Goal: Task Accomplishment & Management: Complete application form

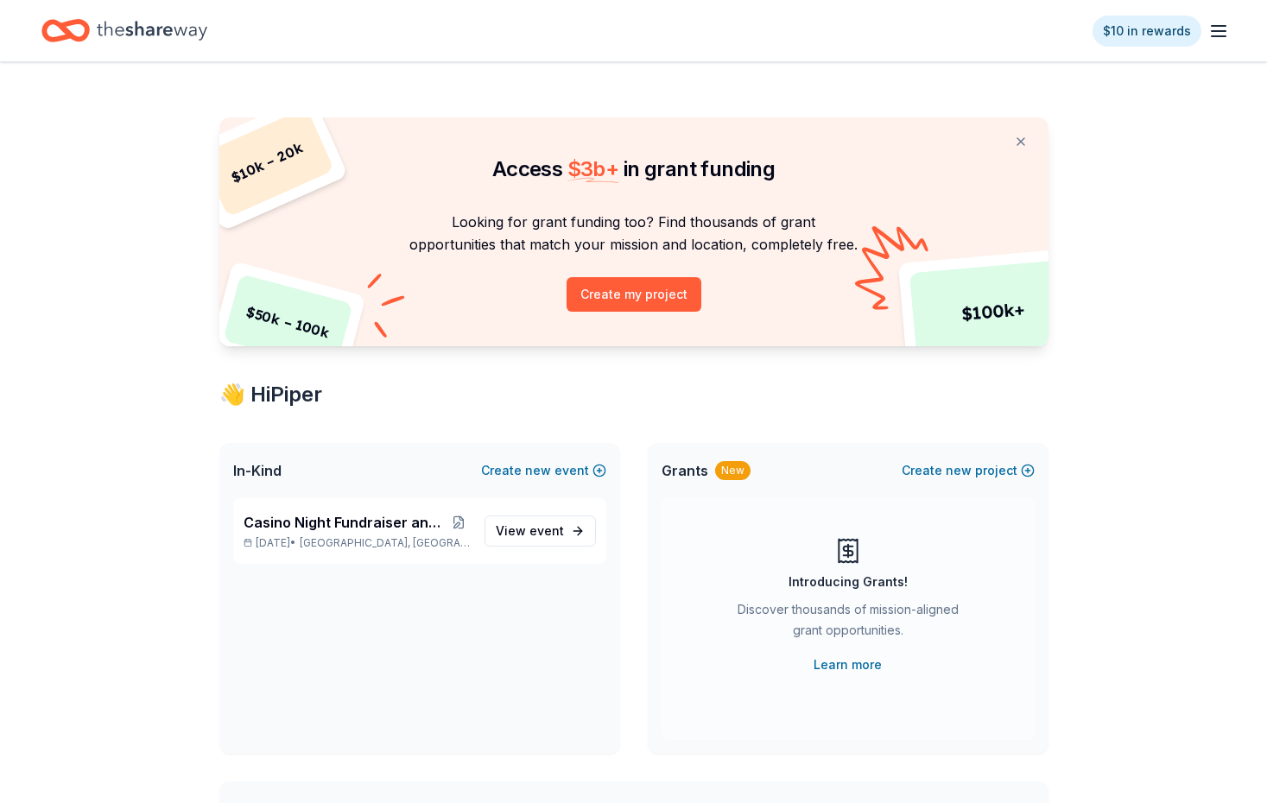
click at [1218, 34] on icon "button" at bounding box center [1218, 31] width 21 height 21
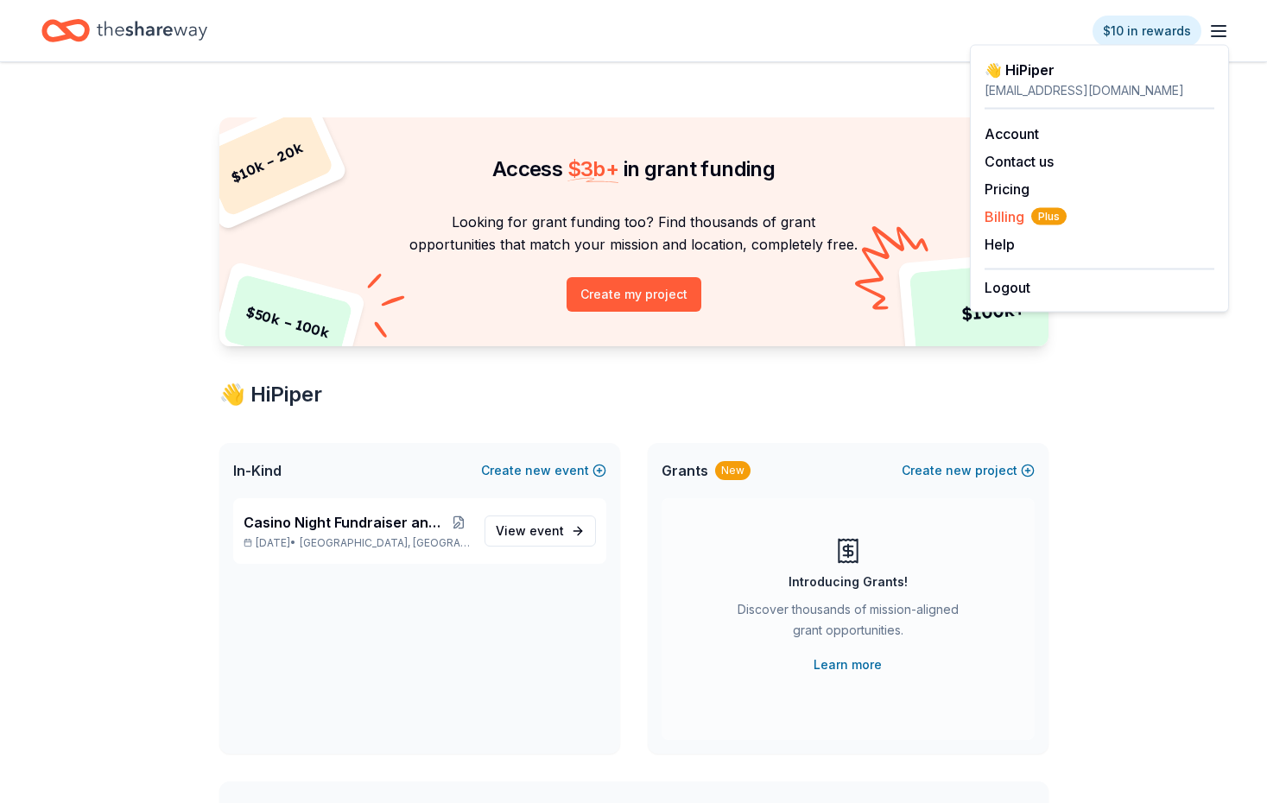
click at [1014, 219] on span "Billing Plus" at bounding box center [1026, 216] width 82 height 21
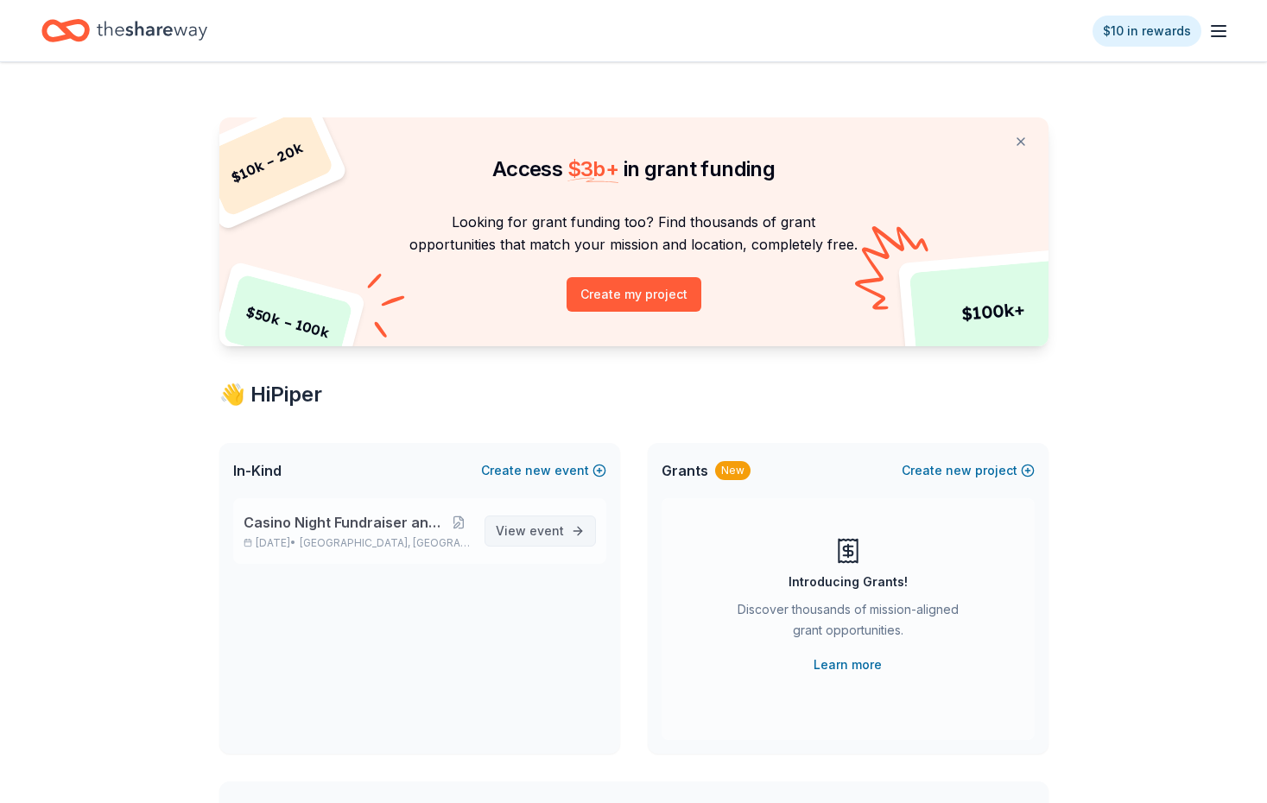
click at [515, 529] on span "View event" at bounding box center [530, 531] width 68 height 21
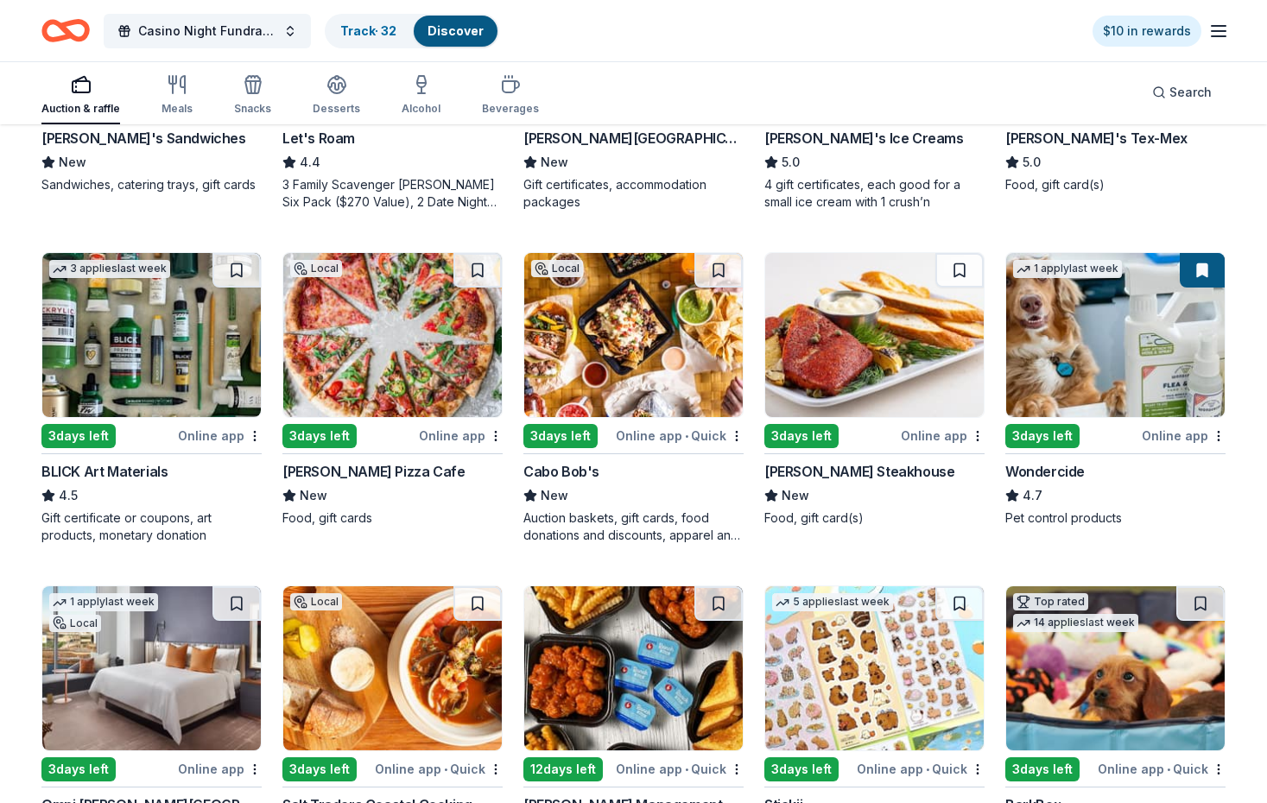
scroll to position [724, 0]
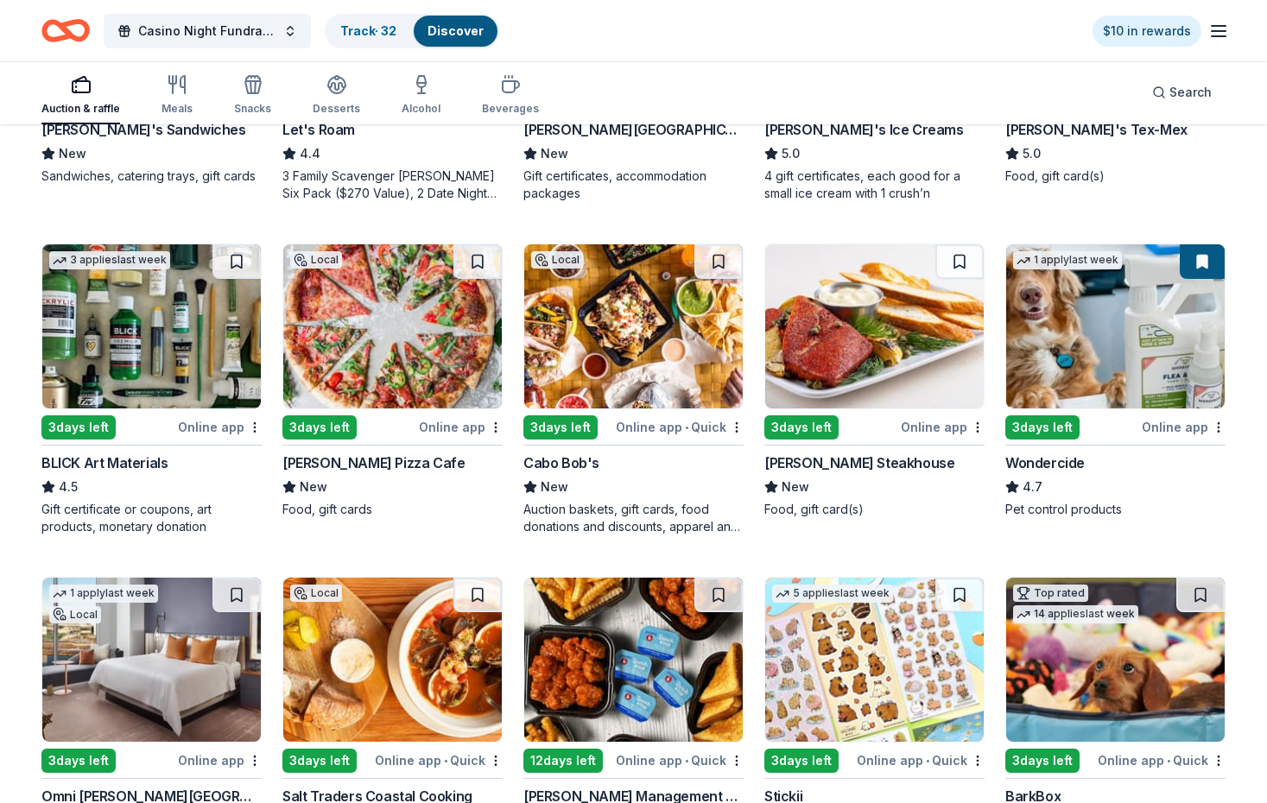
click at [1202, 263] on button at bounding box center [1202, 261] width 45 height 35
click at [1147, 362] on img at bounding box center [1115, 326] width 219 height 164
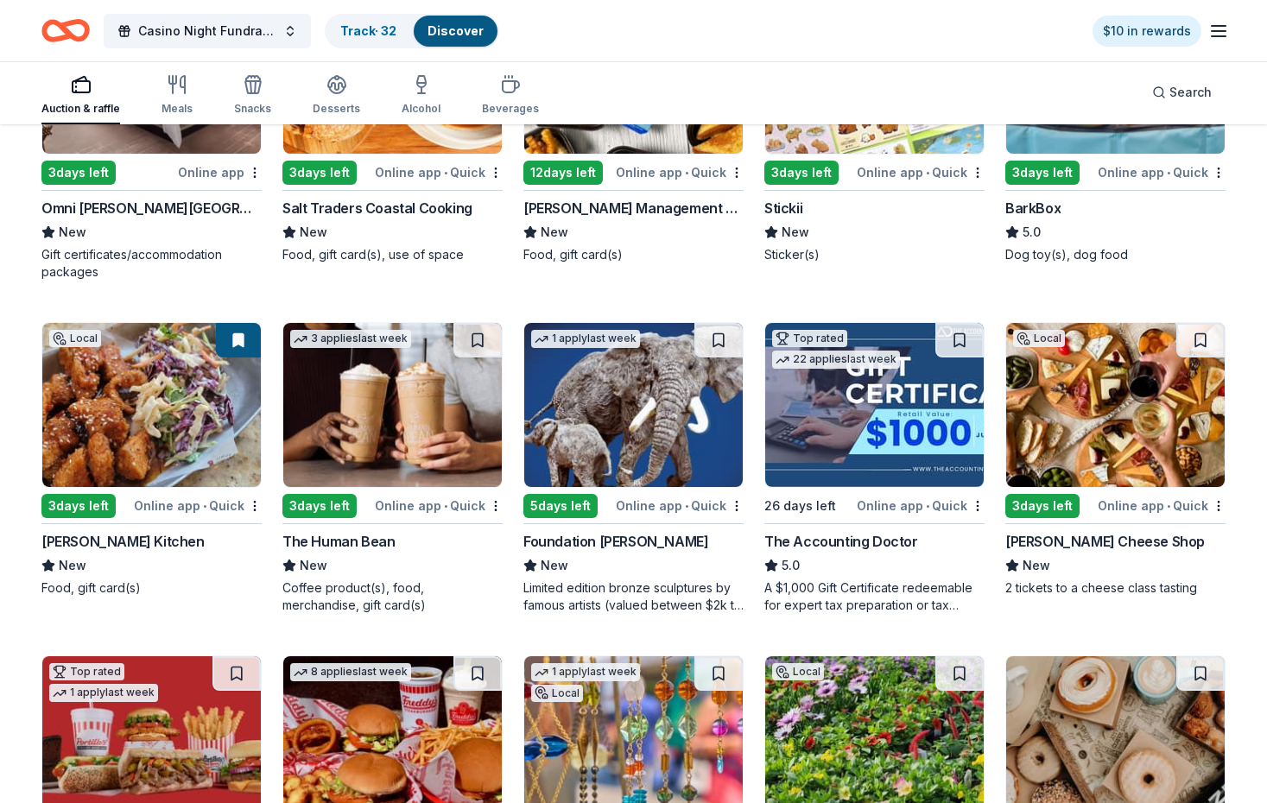
scroll to position [1313, 0]
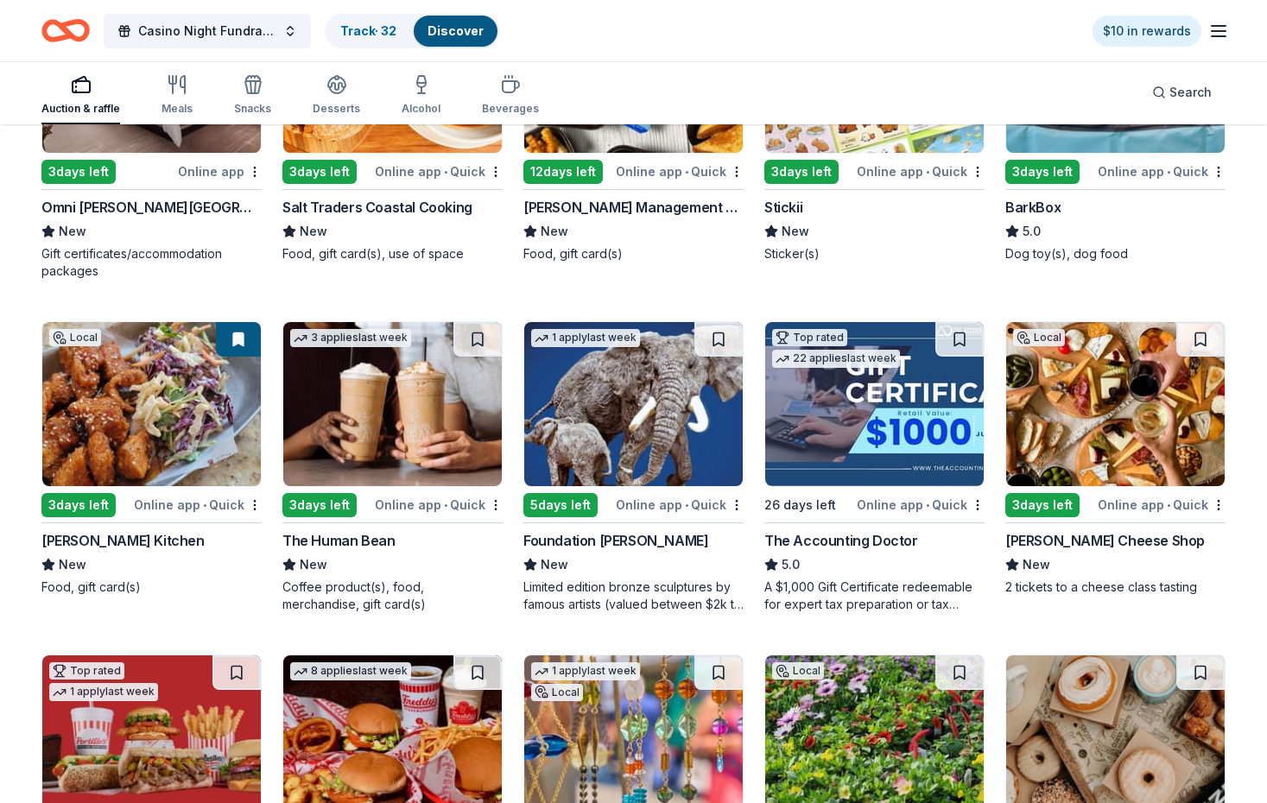
click at [603, 437] on img at bounding box center [633, 404] width 219 height 164
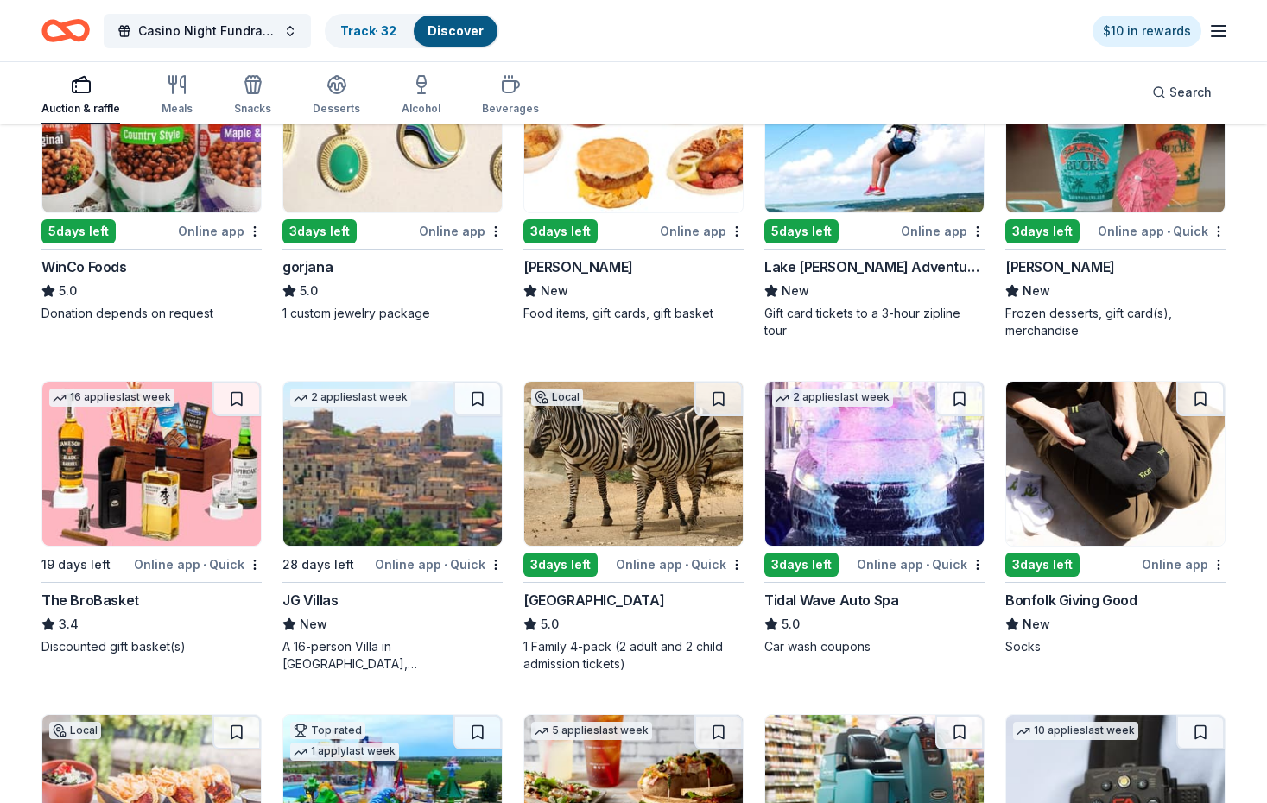
scroll to position [3251, 0]
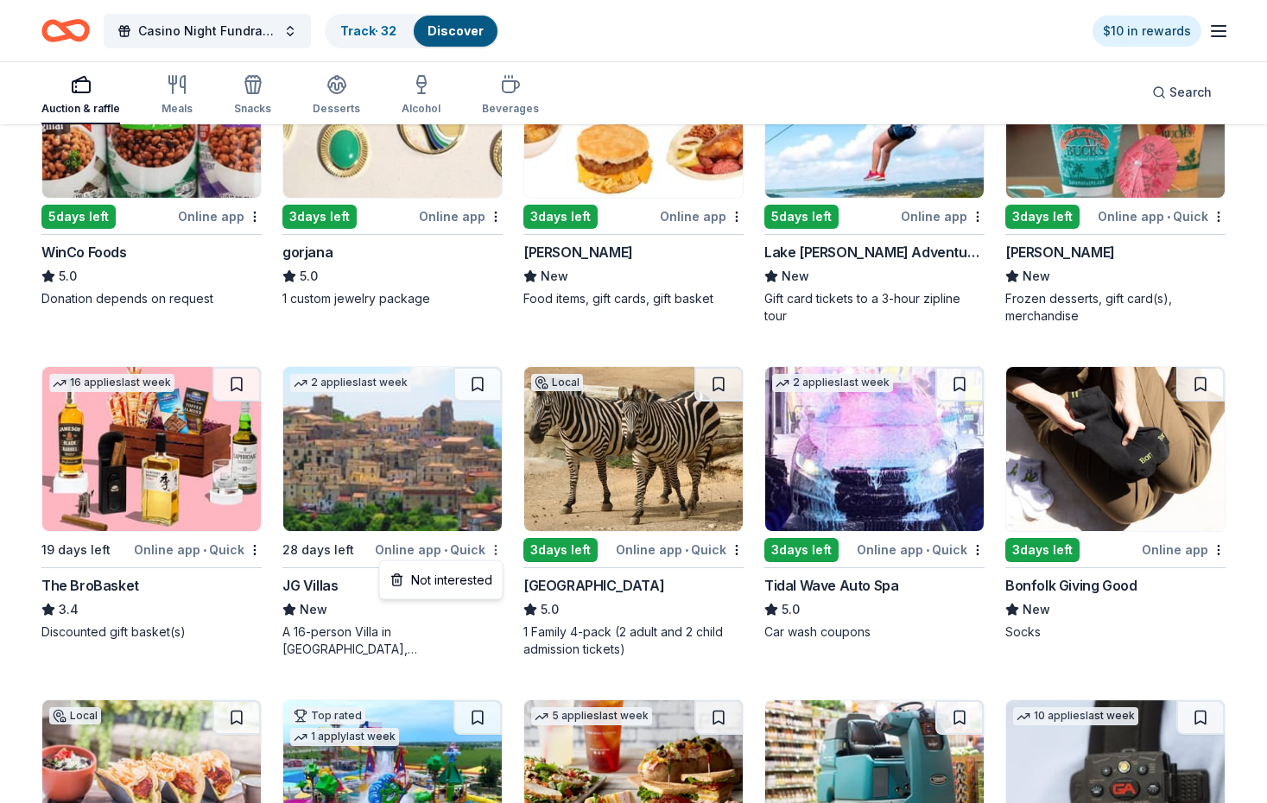
click at [468, 586] on div "Not interested" at bounding box center [442, 580] width 116 height 31
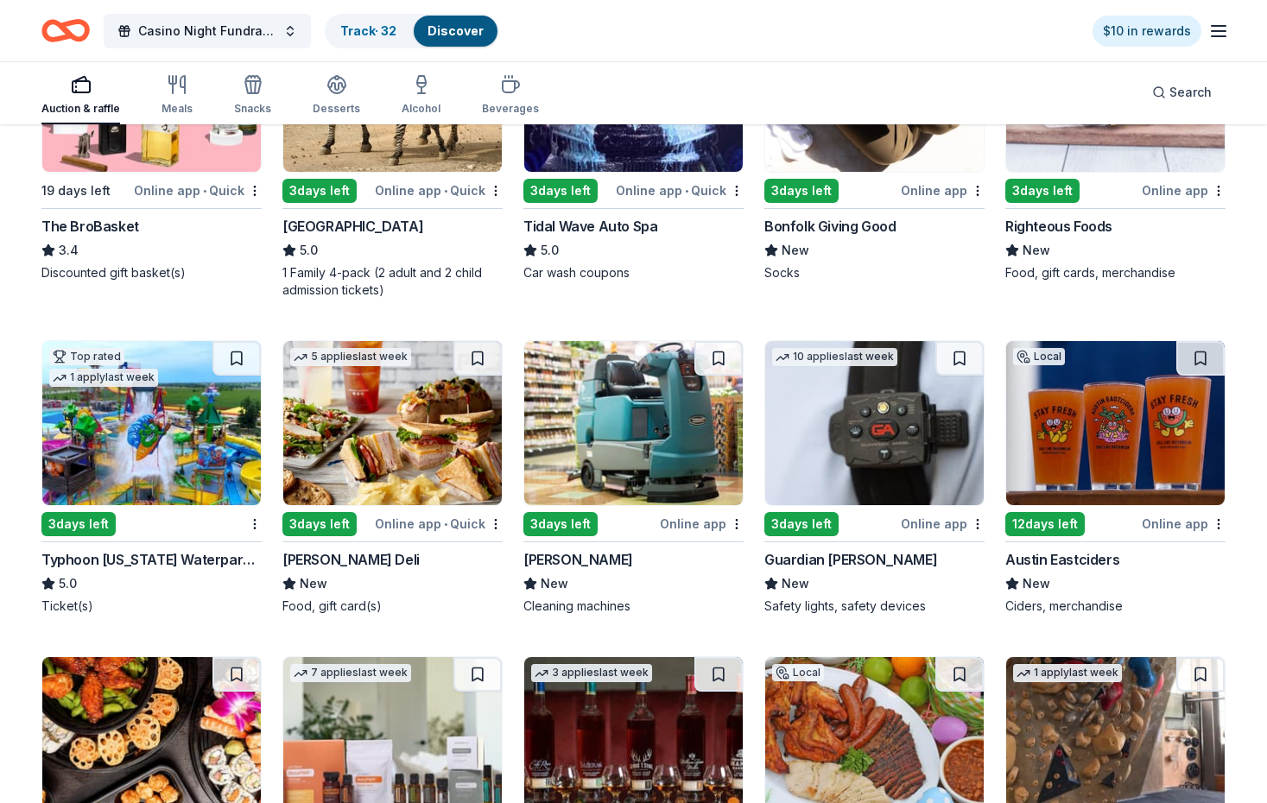
scroll to position [3622, 0]
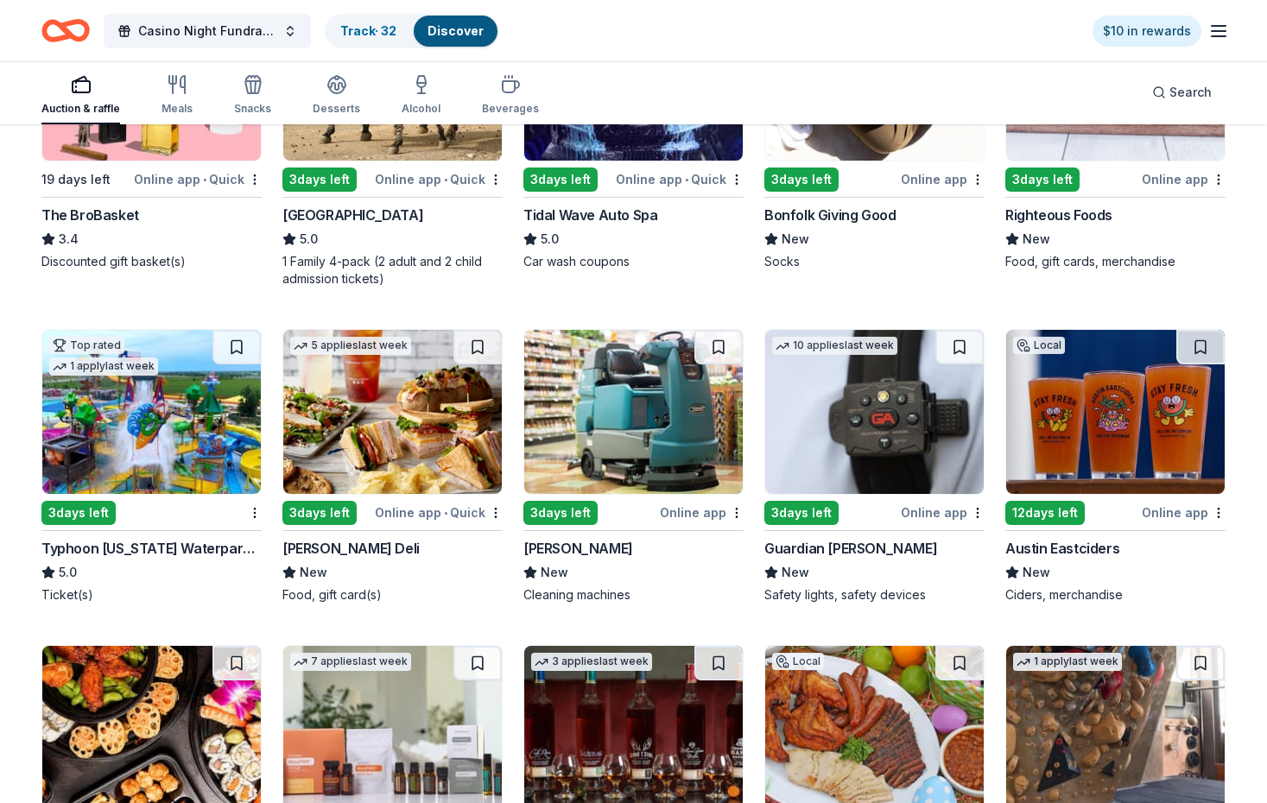
click at [158, 441] on img at bounding box center [151, 412] width 219 height 164
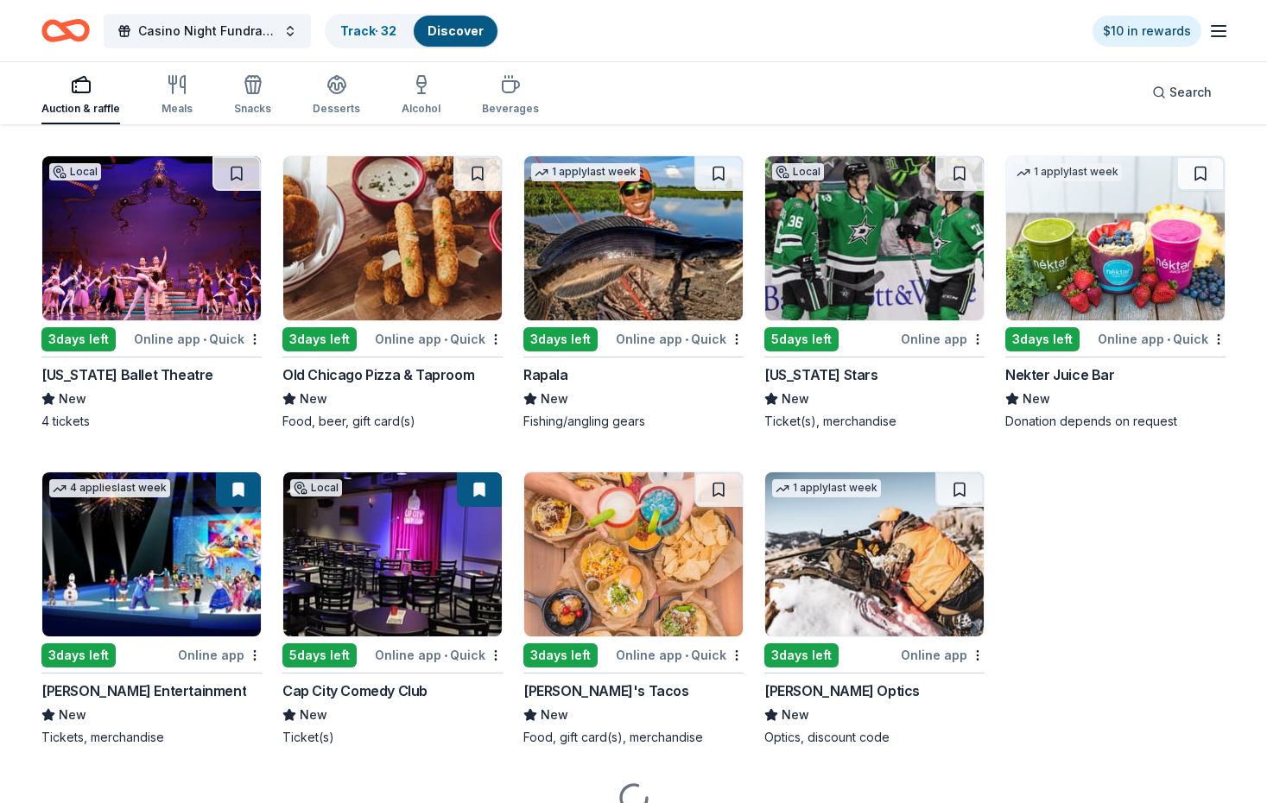
scroll to position [6046, 0]
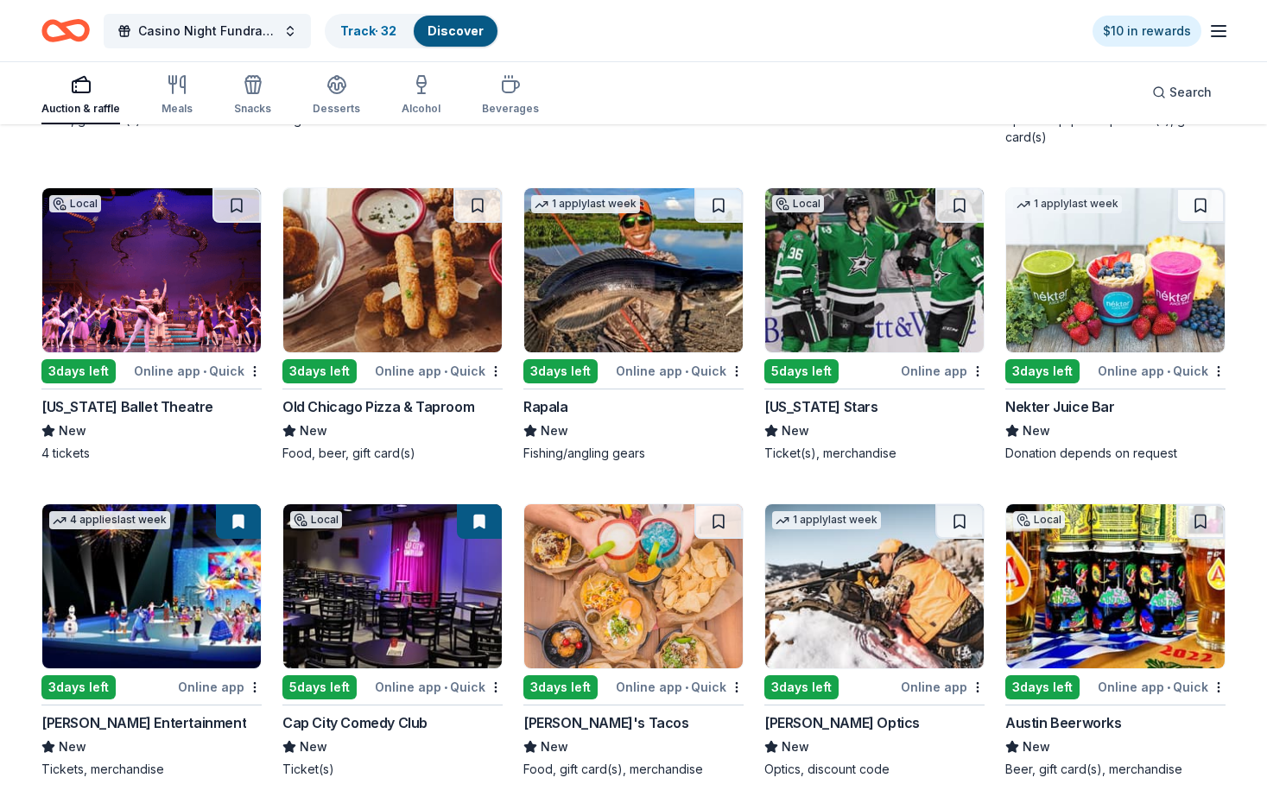
click at [205, 572] on img at bounding box center [151, 586] width 219 height 164
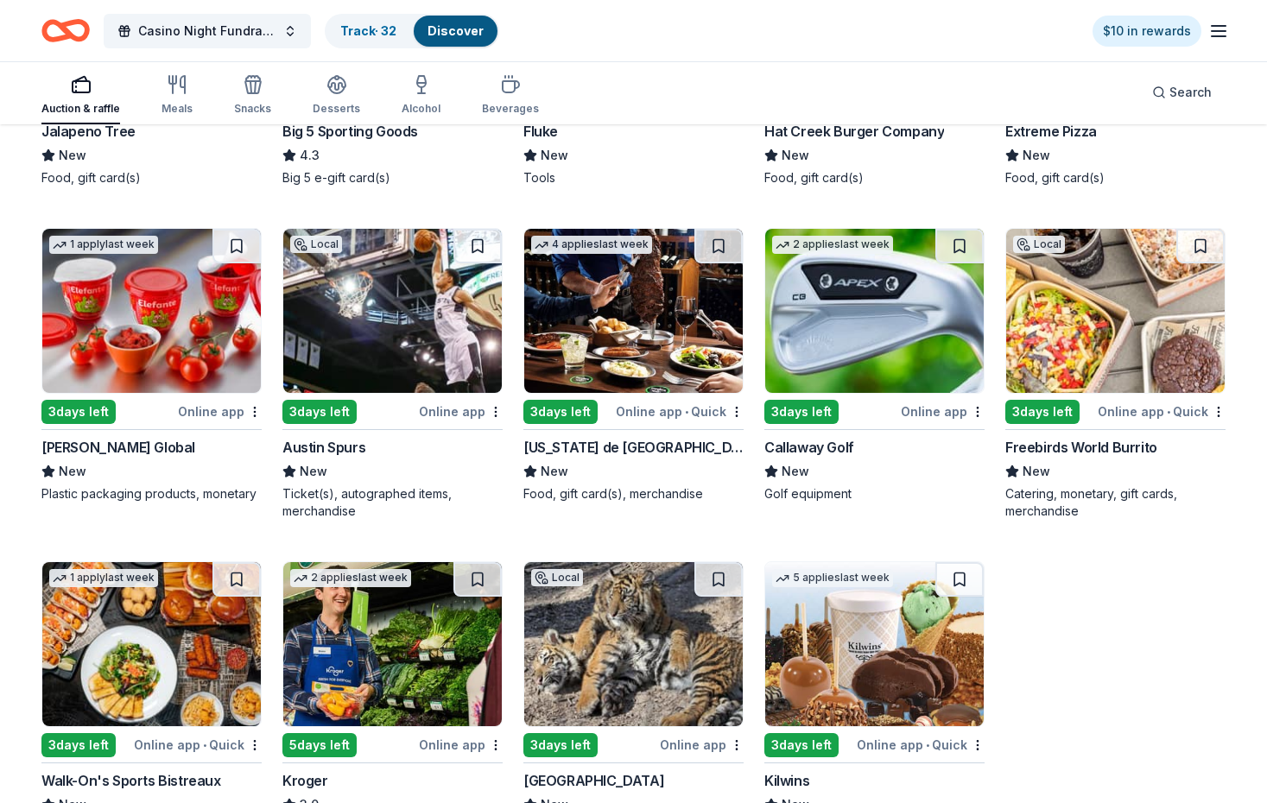
scroll to position [7288, 0]
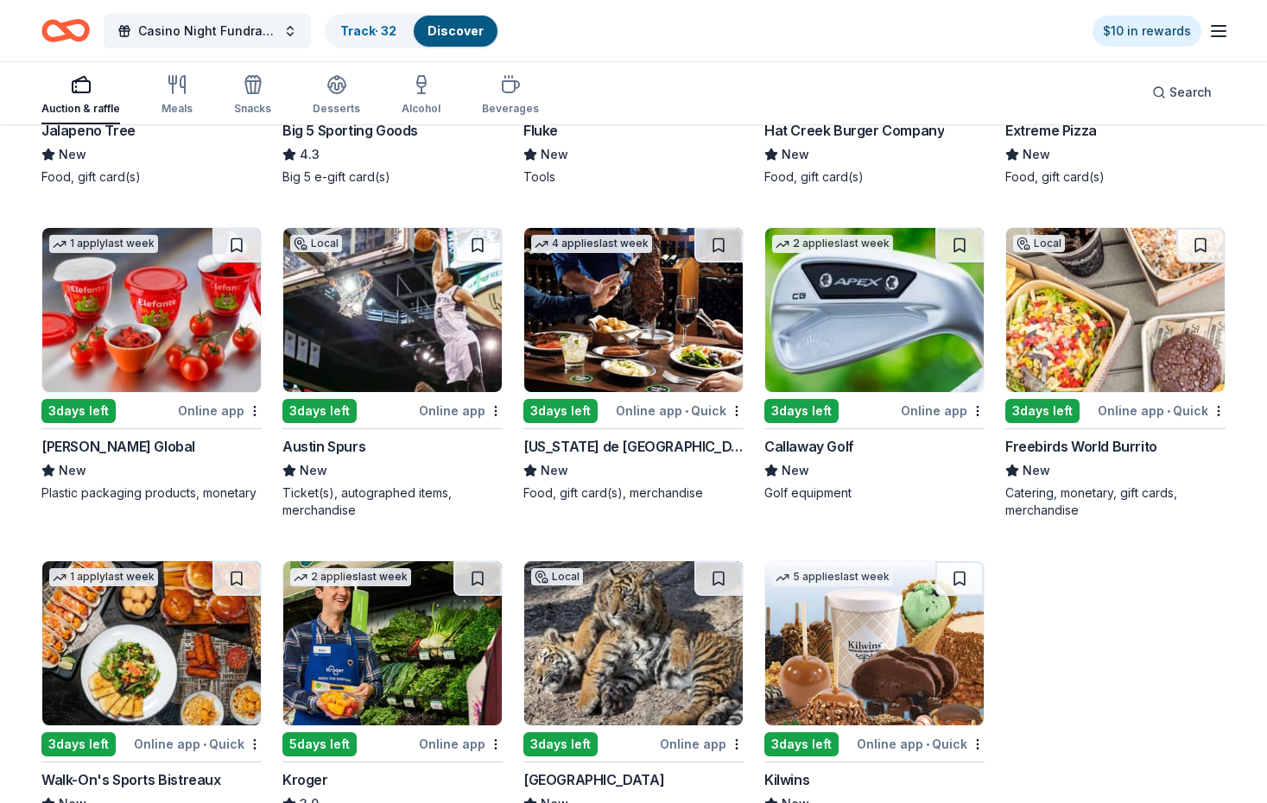
click at [826, 454] on div "Callaway Golf" at bounding box center [809, 446] width 90 height 21
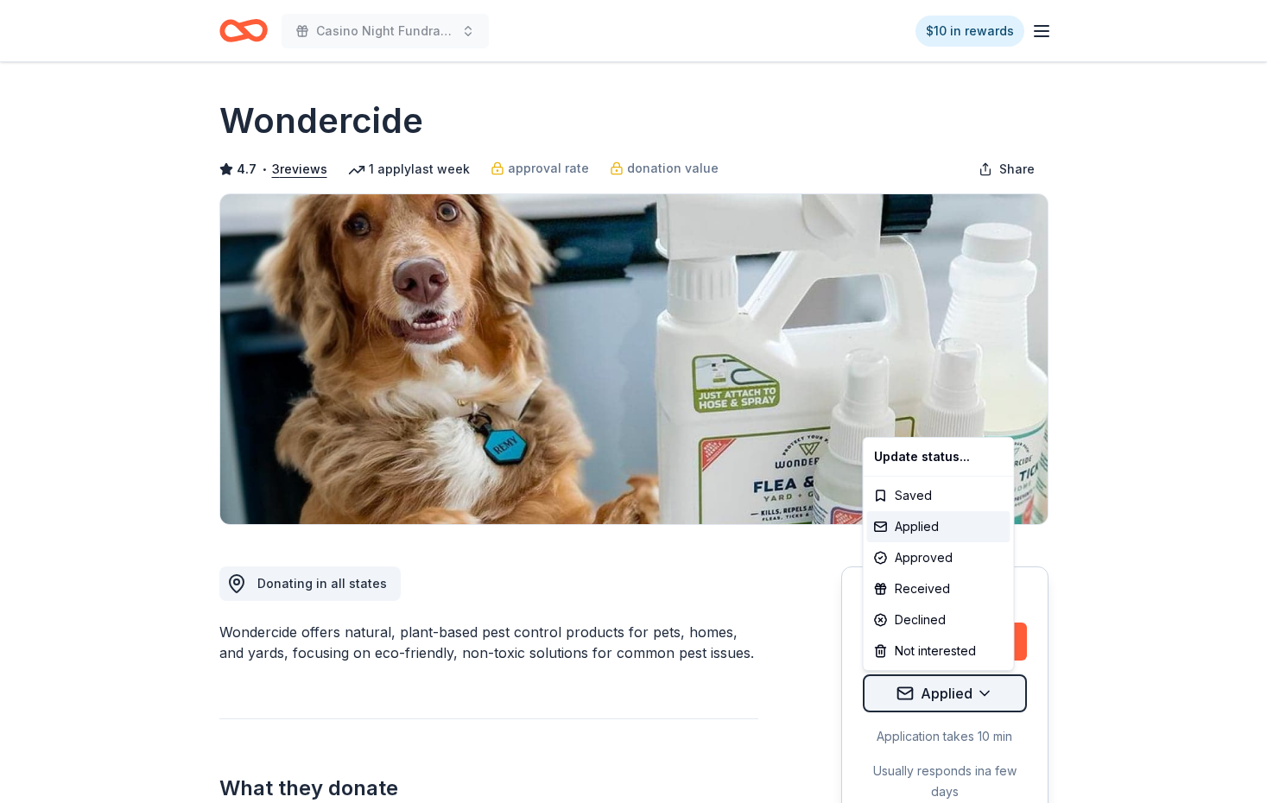
click at [980, 693] on html "Casino Night Fundraiser and Silent Auction $10 in rewards Due in 3 days Share W…" at bounding box center [633, 401] width 1267 height 803
click at [952, 622] on div "Declined" at bounding box center [938, 620] width 143 height 31
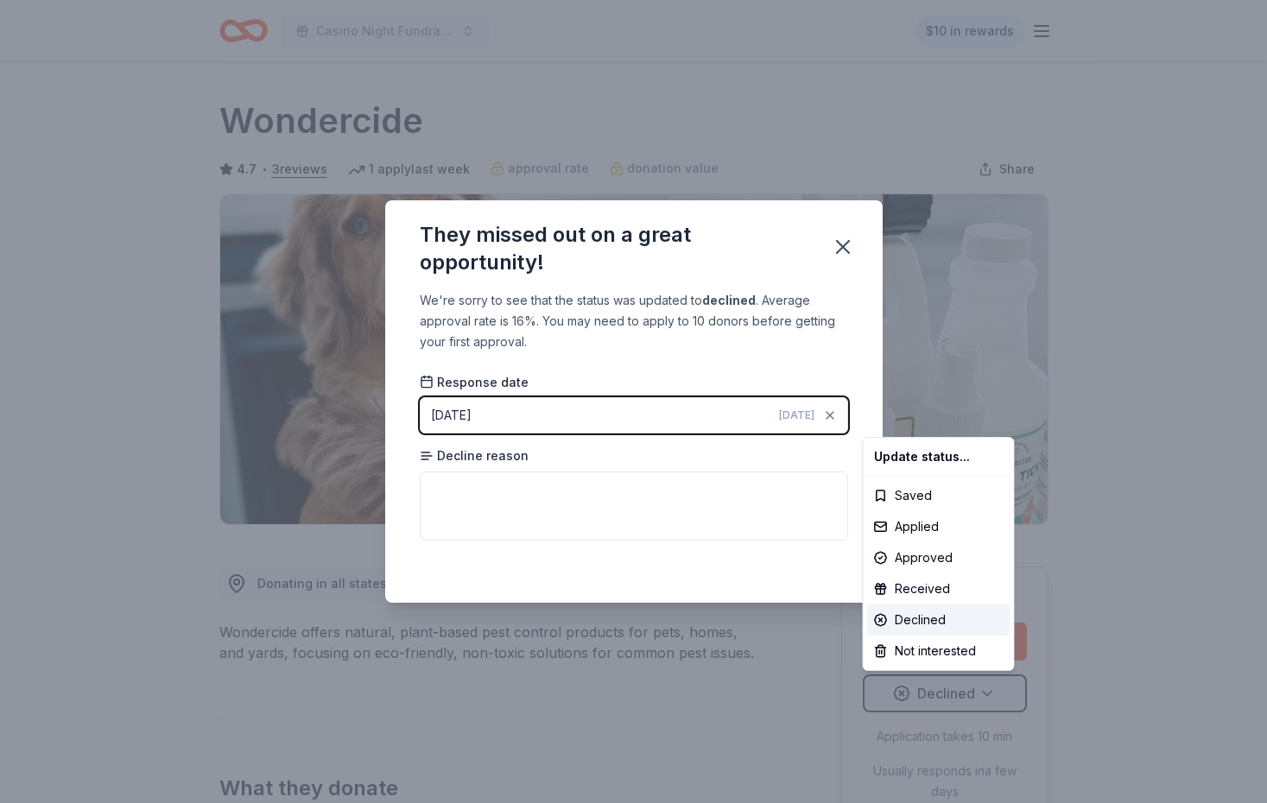
click at [640, 513] on html "Casino Night Fundraiser and Silent Auction $10 in rewards Due in 3 days Share W…" at bounding box center [633, 401] width 1267 height 803
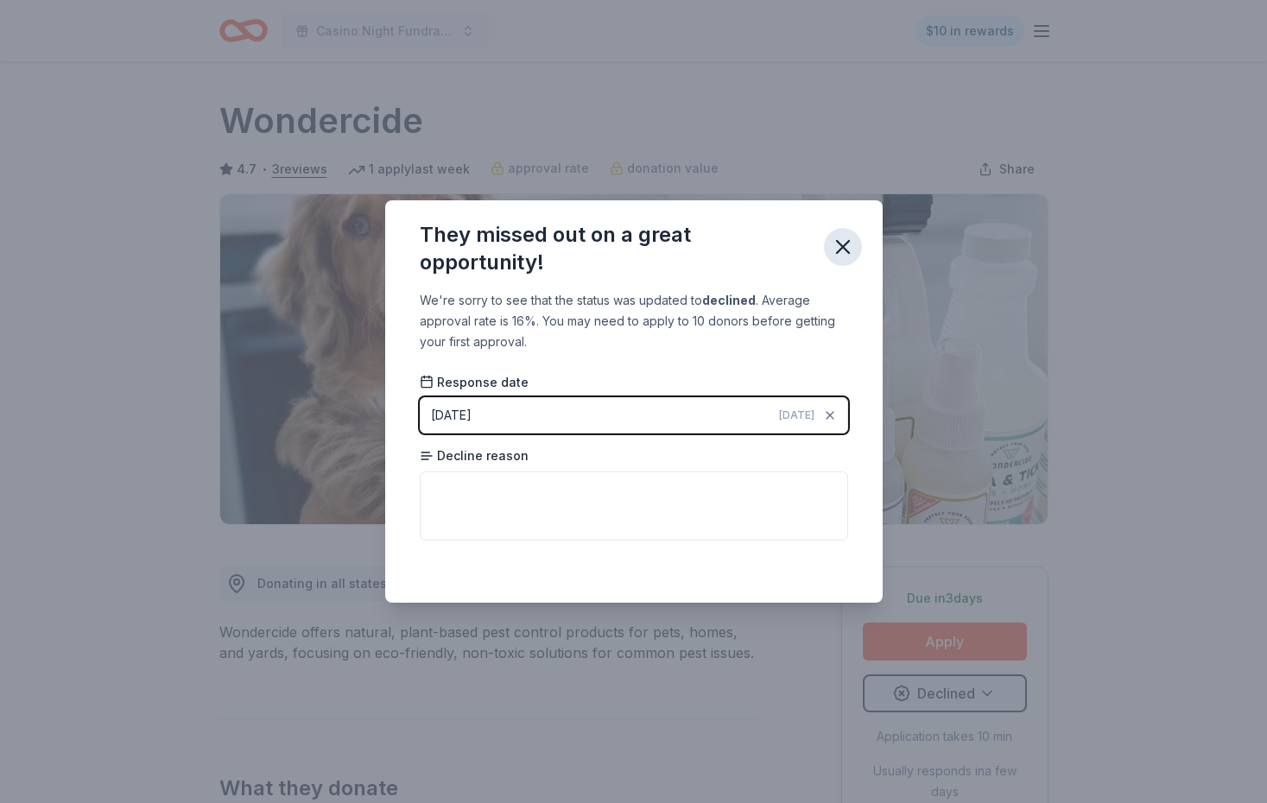
click at [847, 240] on icon "button" at bounding box center [843, 247] width 24 height 24
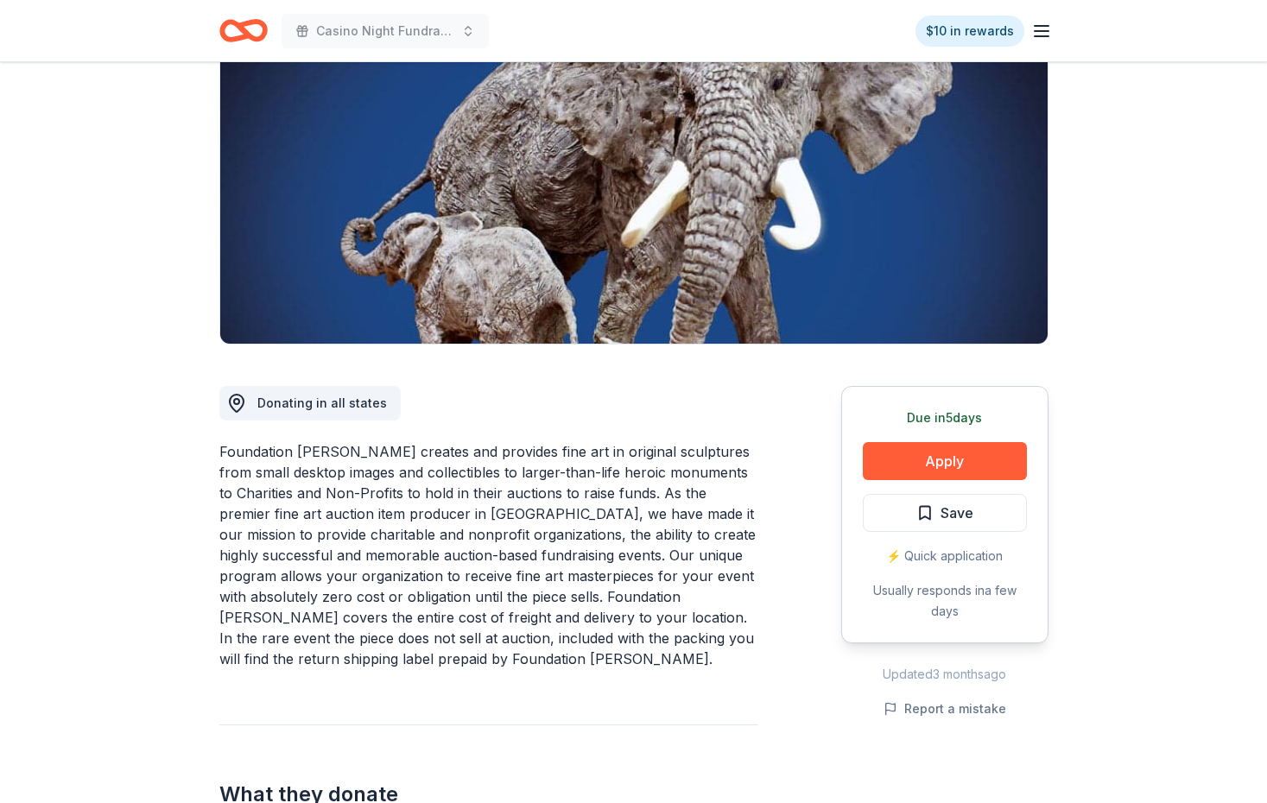
scroll to position [179, 0]
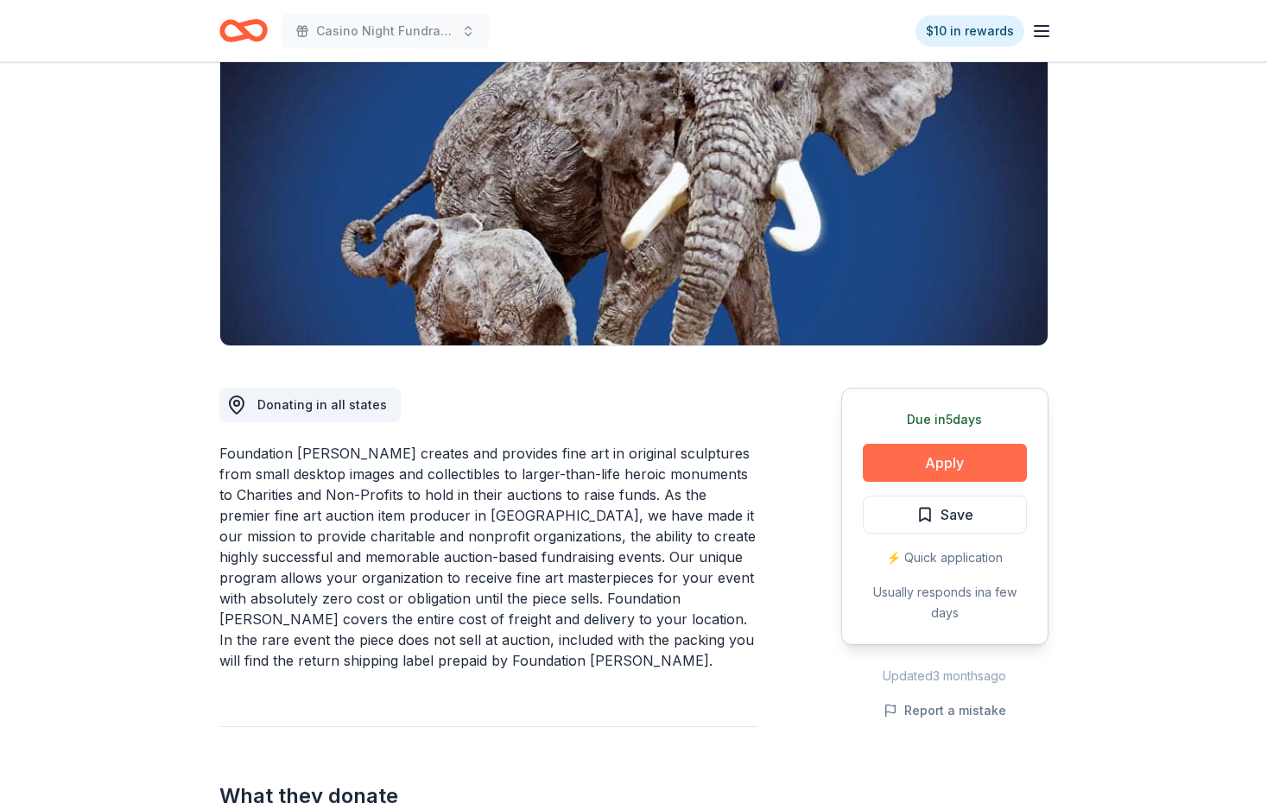
click at [920, 454] on button "Apply" at bounding box center [945, 463] width 164 height 38
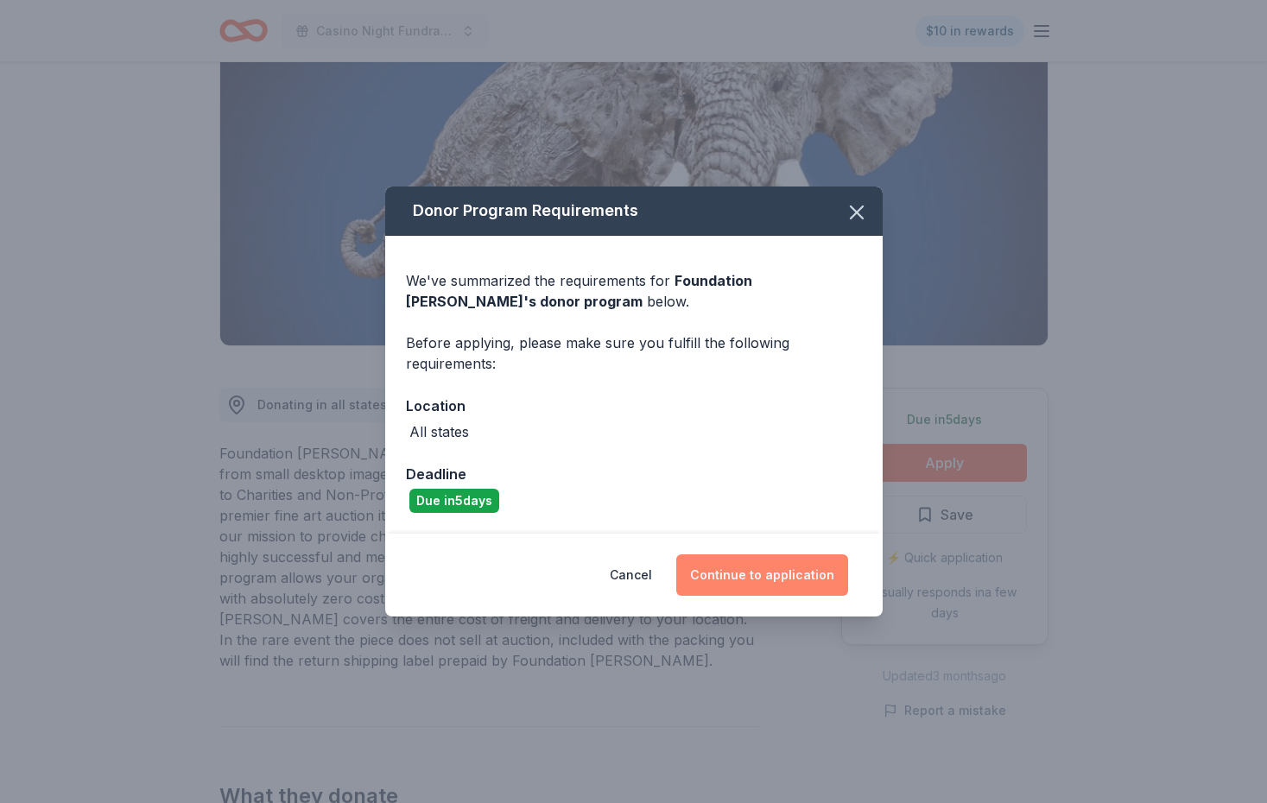
click at [775, 582] on button "Continue to application" at bounding box center [762, 575] width 172 height 41
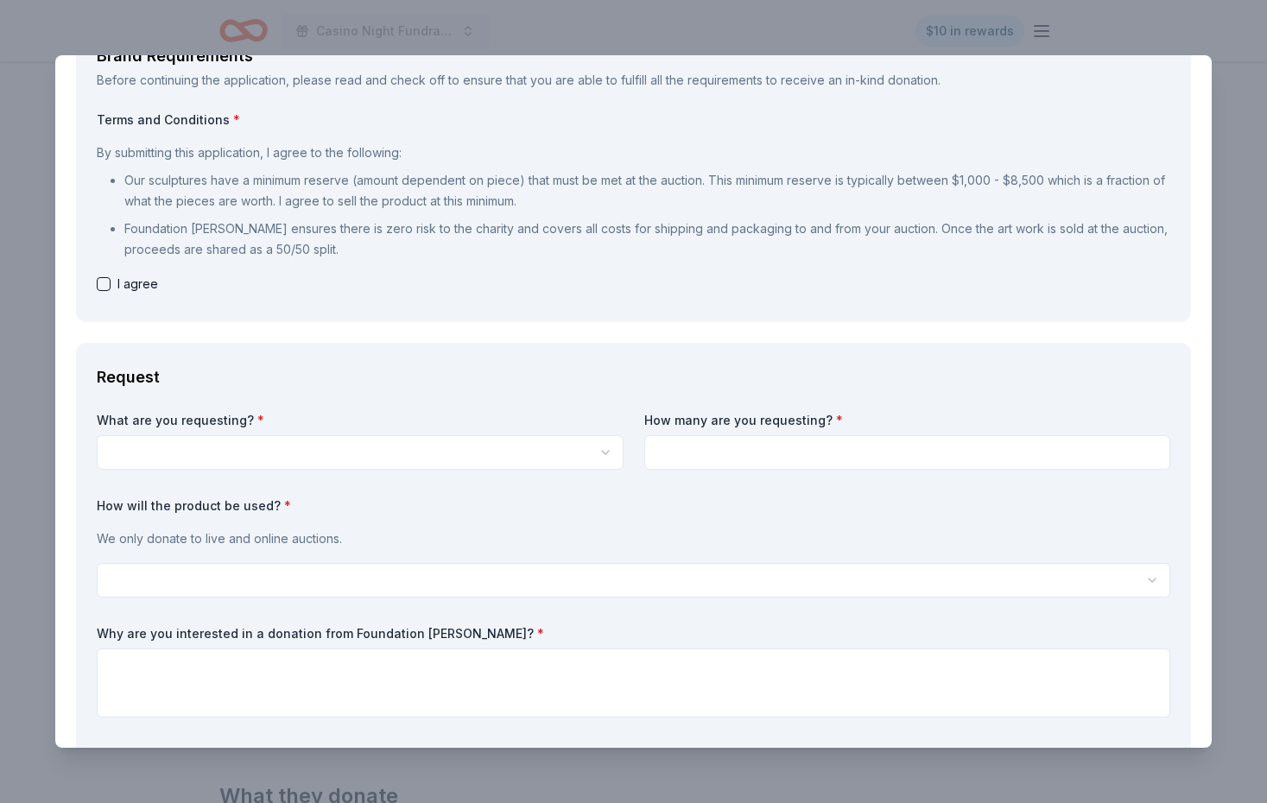
scroll to position [0, 0]
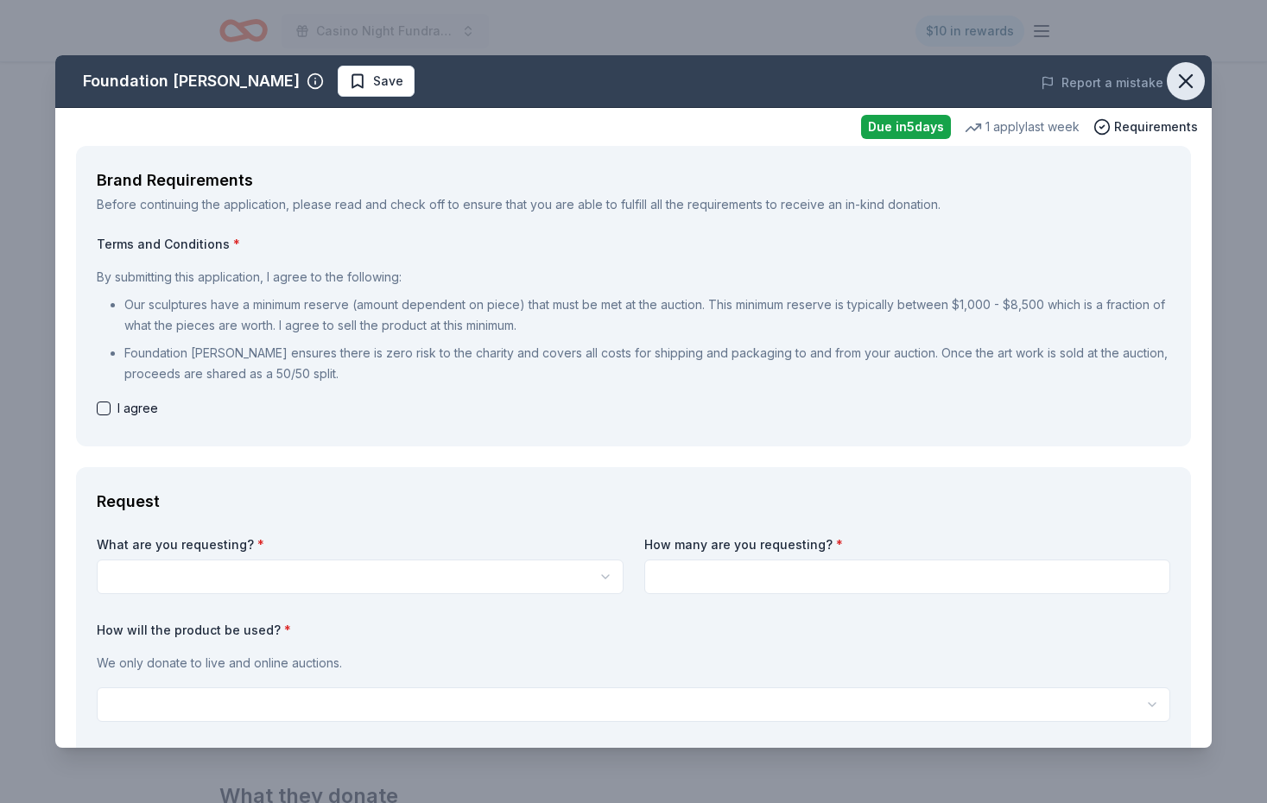
click at [1189, 82] on icon "button" at bounding box center [1186, 81] width 24 height 24
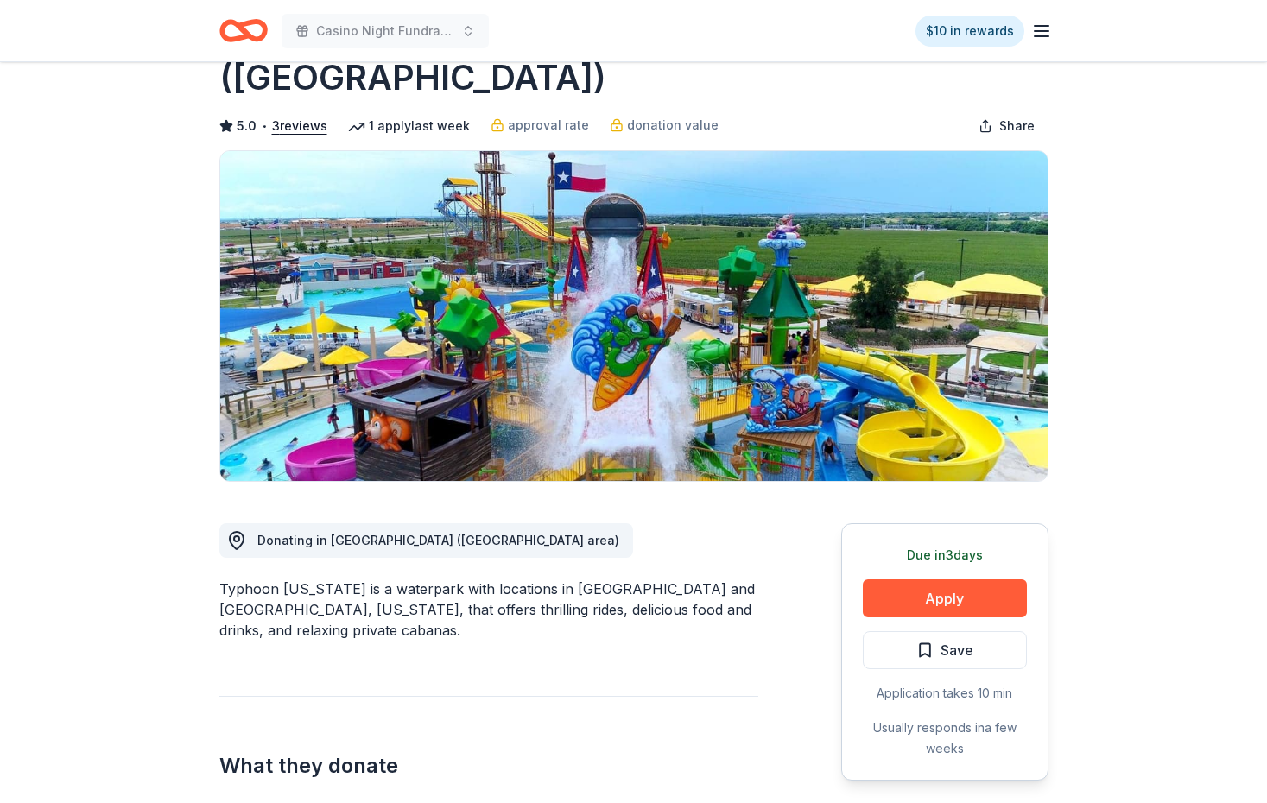
scroll to position [128, 0]
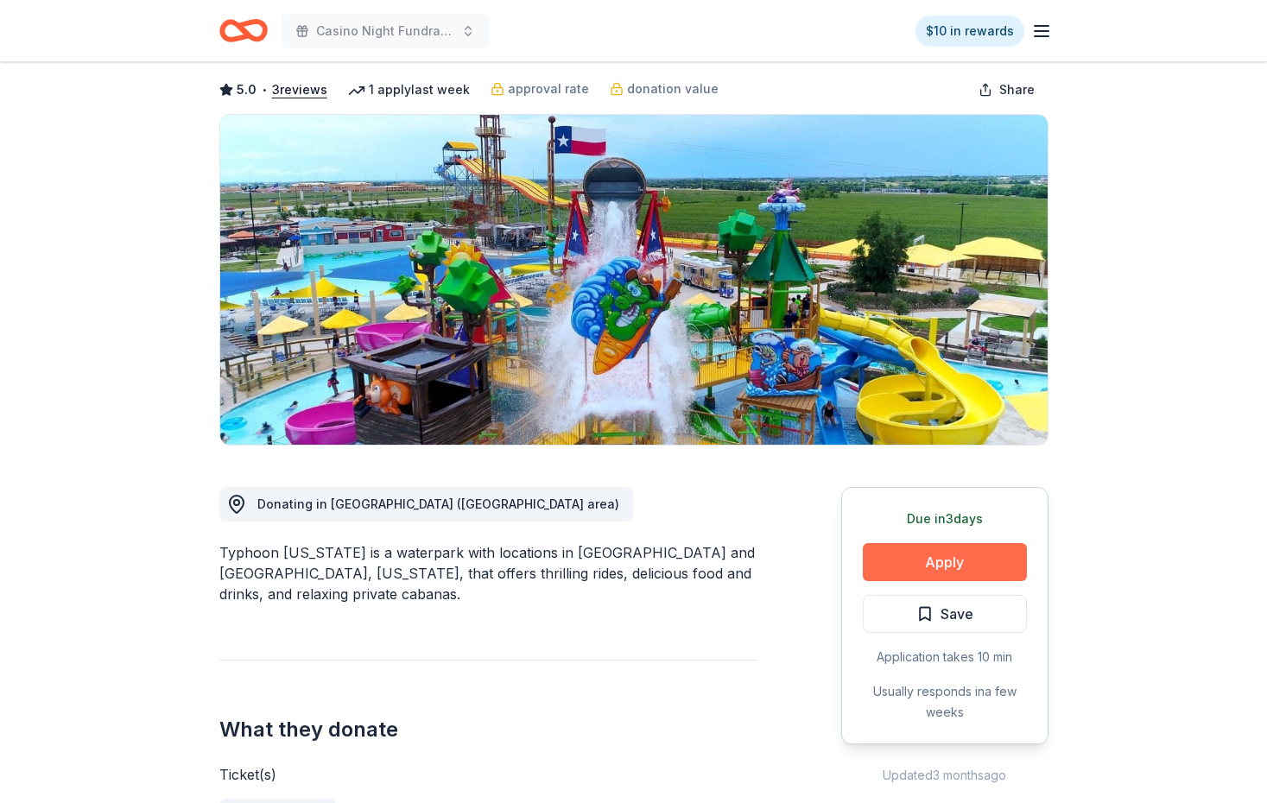
click at [918, 543] on button "Apply" at bounding box center [945, 562] width 164 height 38
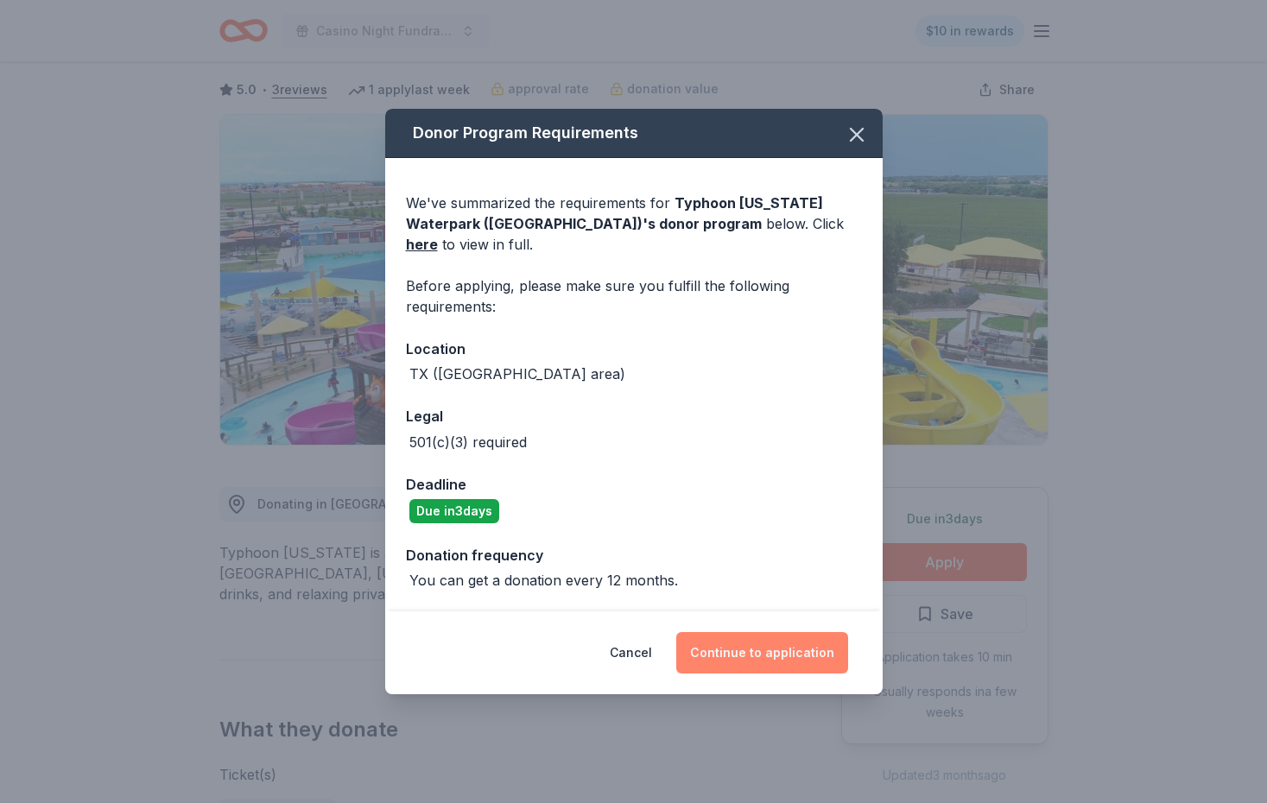
click at [767, 646] on button "Continue to application" at bounding box center [762, 652] width 172 height 41
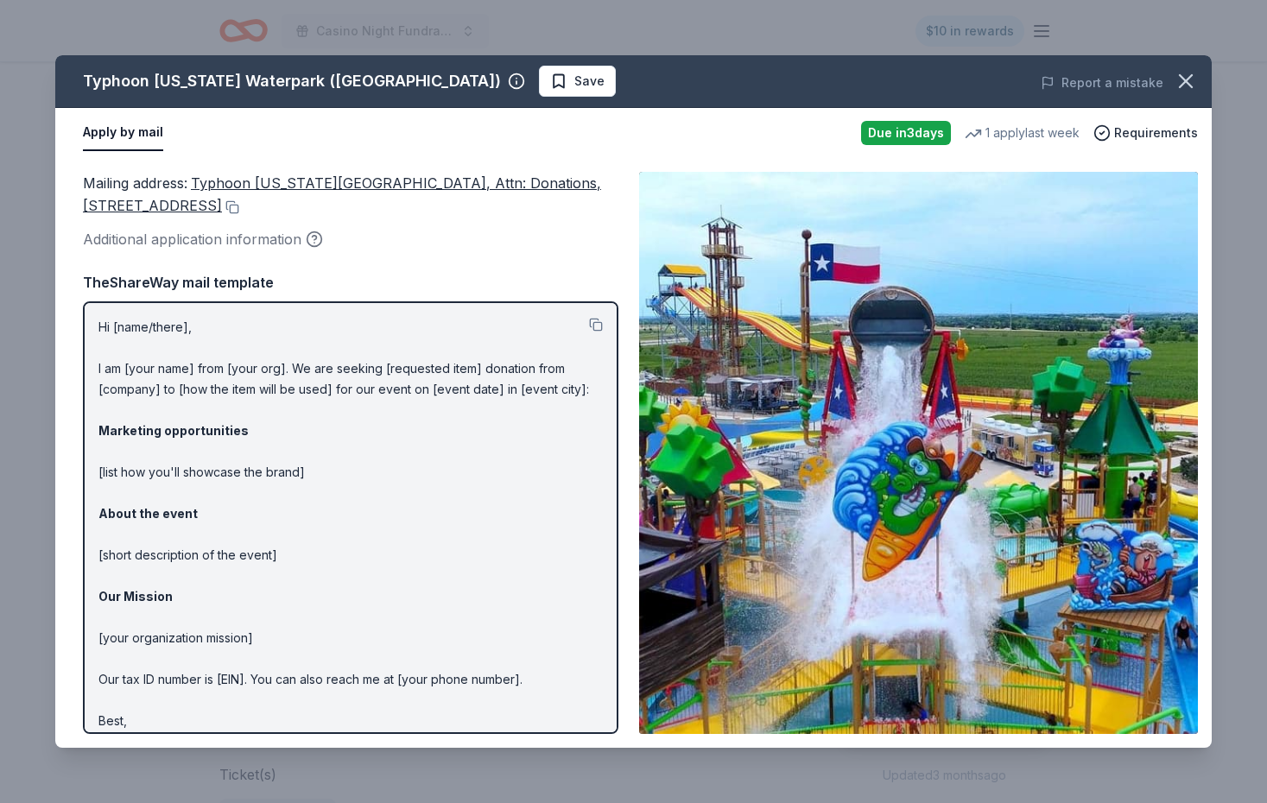
scroll to position [33, 0]
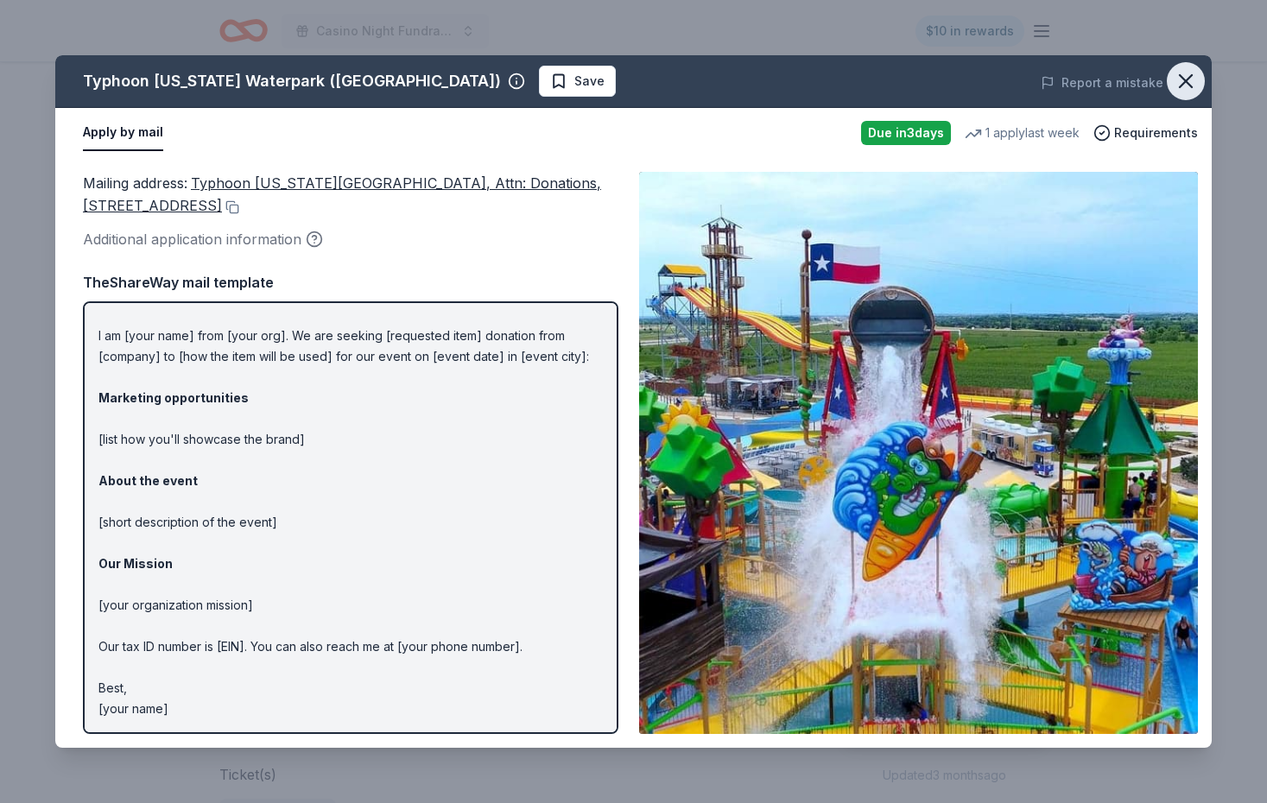
click at [1189, 78] on icon "button" at bounding box center [1186, 81] width 12 height 12
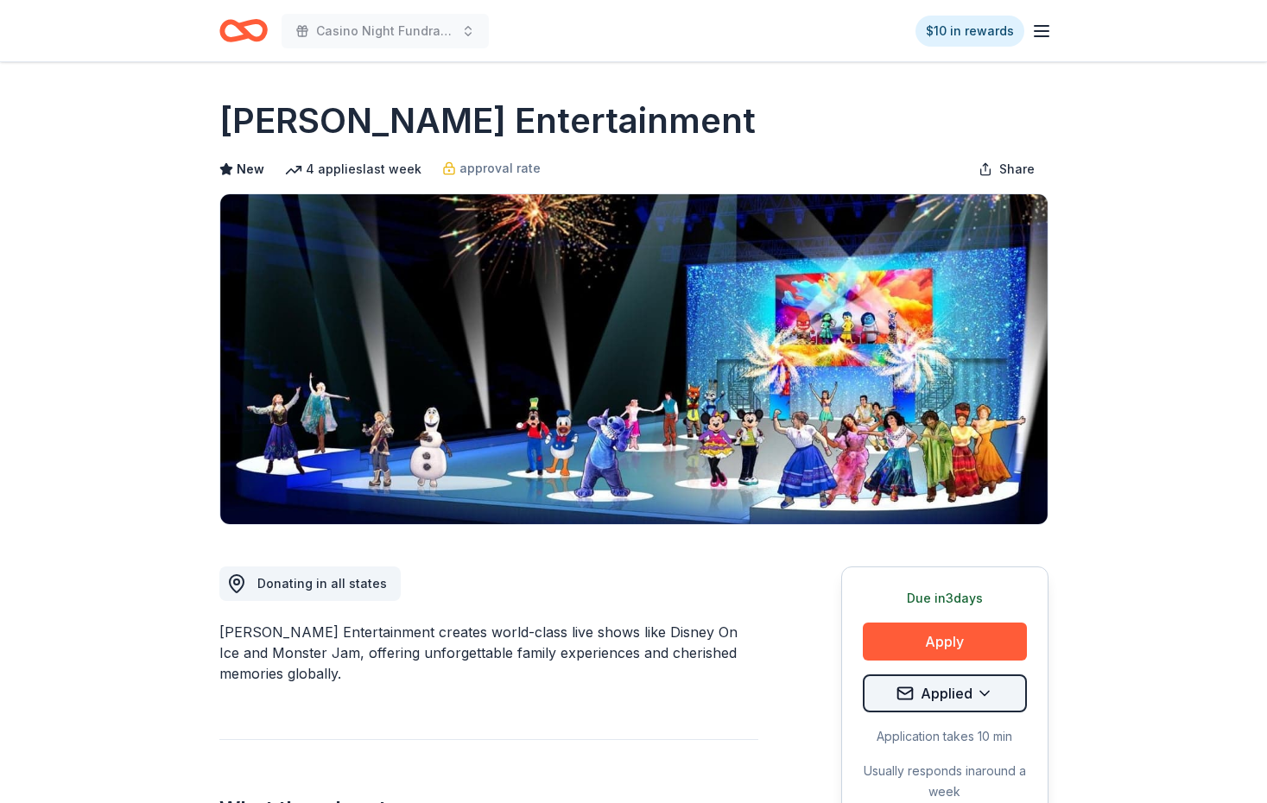
click at [984, 695] on html "Casino Night Fundraiser and Silent Auction $10 in rewards Due [DATE] Share [PER…" at bounding box center [633, 401] width 1267 height 803
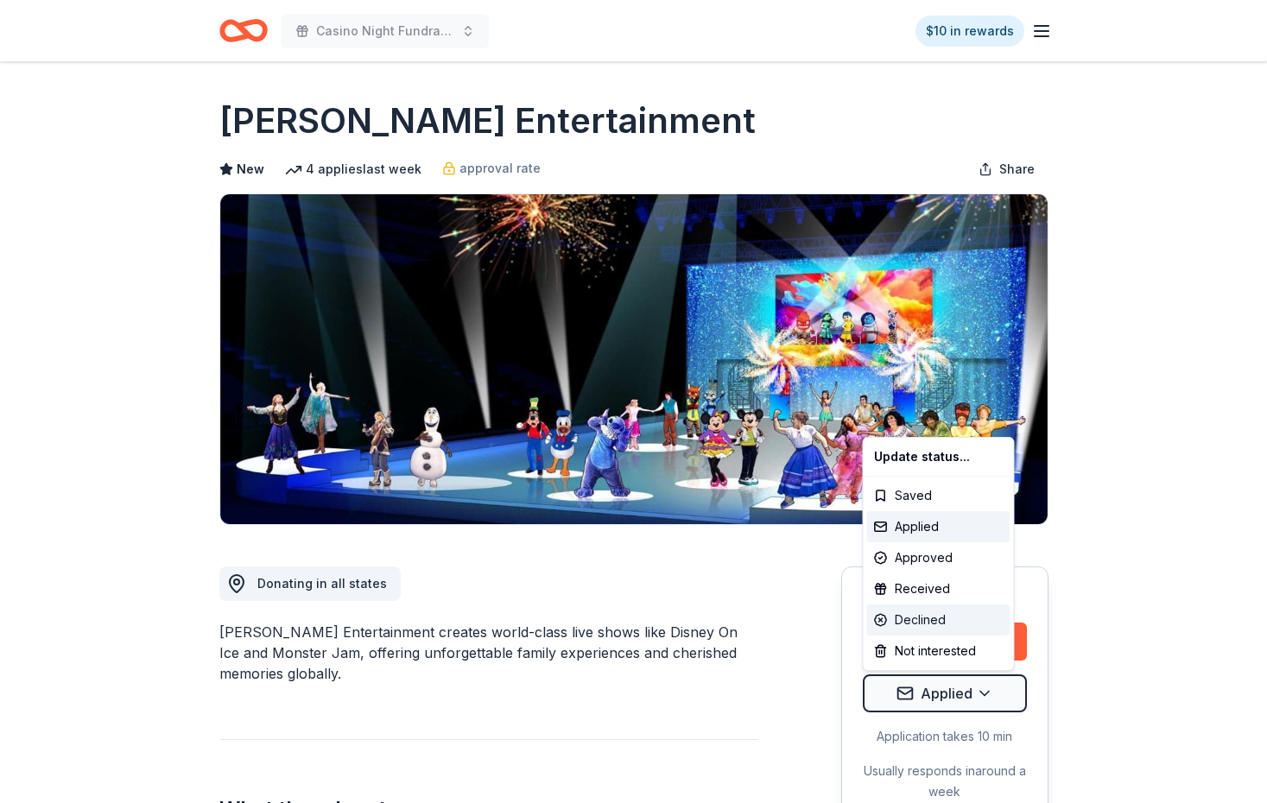
click at [944, 613] on div "Declined" at bounding box center [938, 620] width 143 height 31
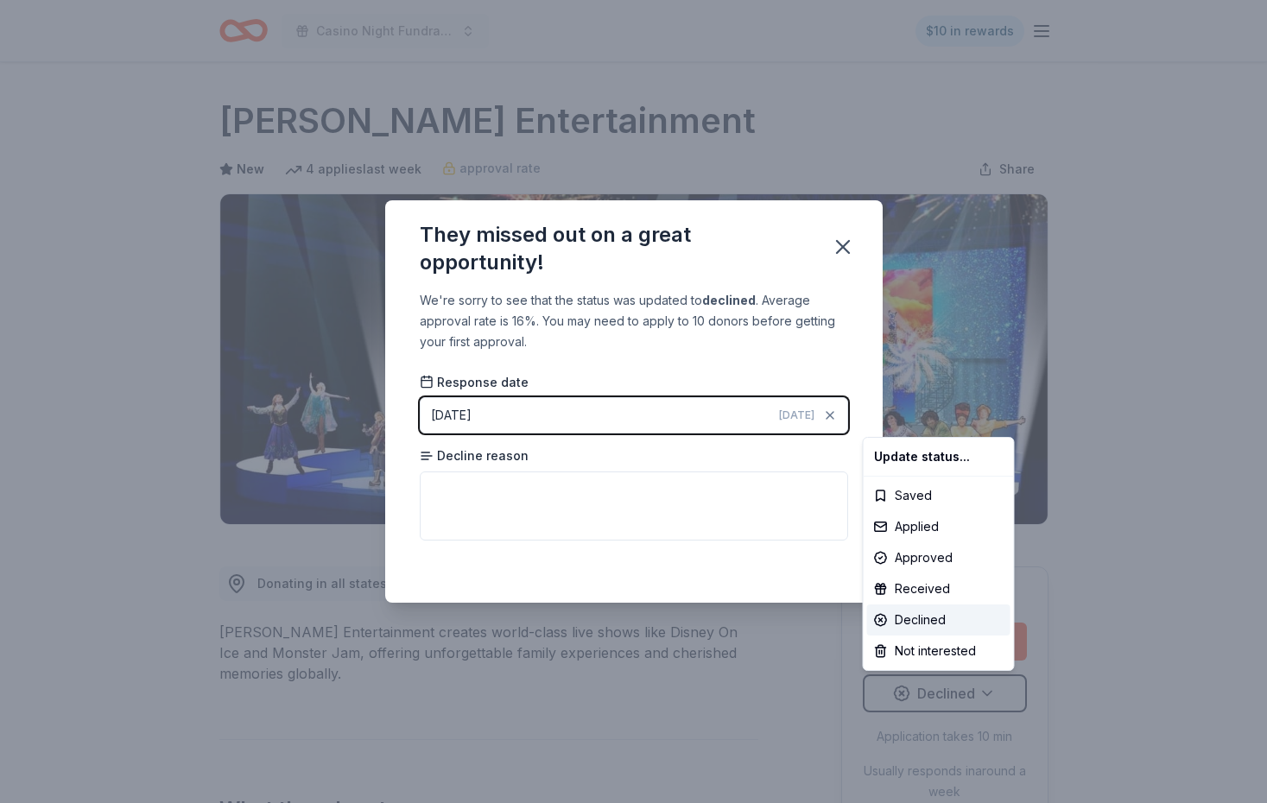
click at [843, 250] on html "Casino Night Fundraiser and Silent Auction $10 in rewards Due in 3 days Share F…" at bounding box center [633, 401] width 1267 height 803
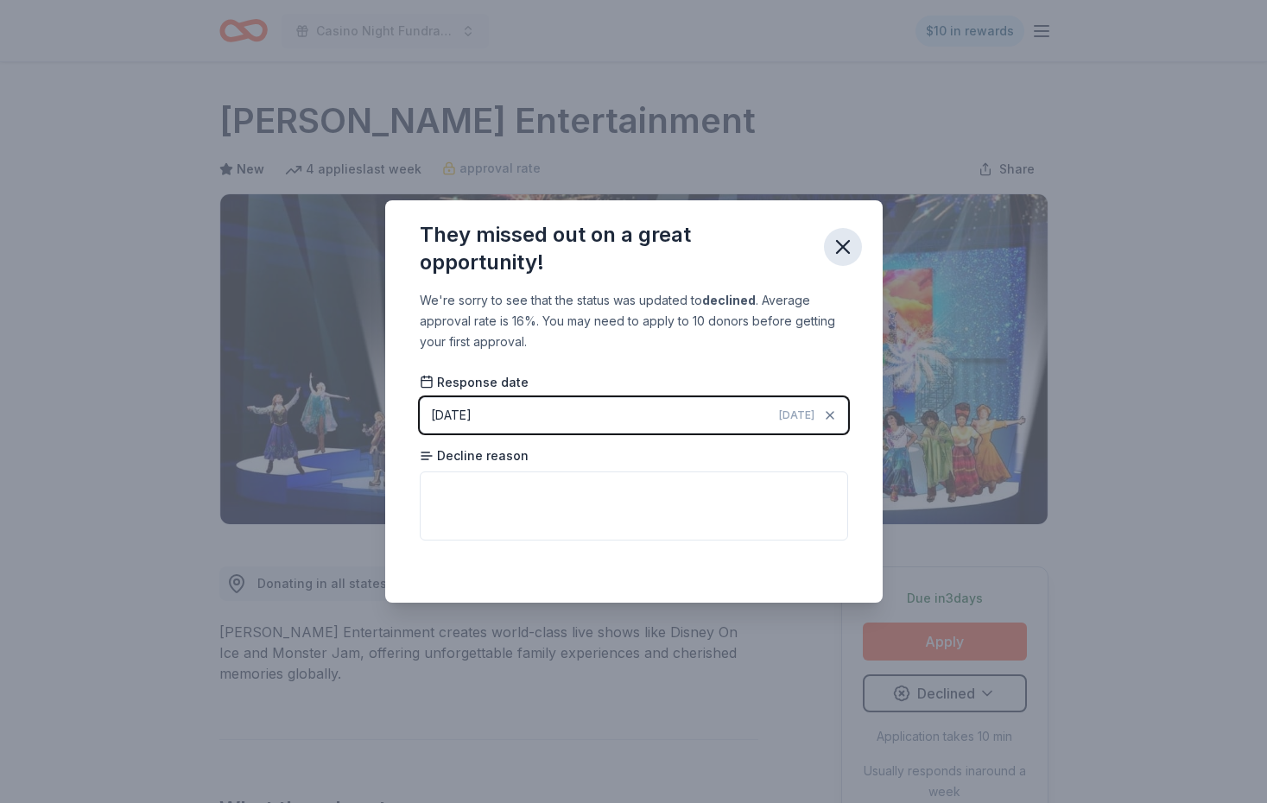
click at [845, 241] on icon "button" at bounding box center [843, 247] width 24 height 24
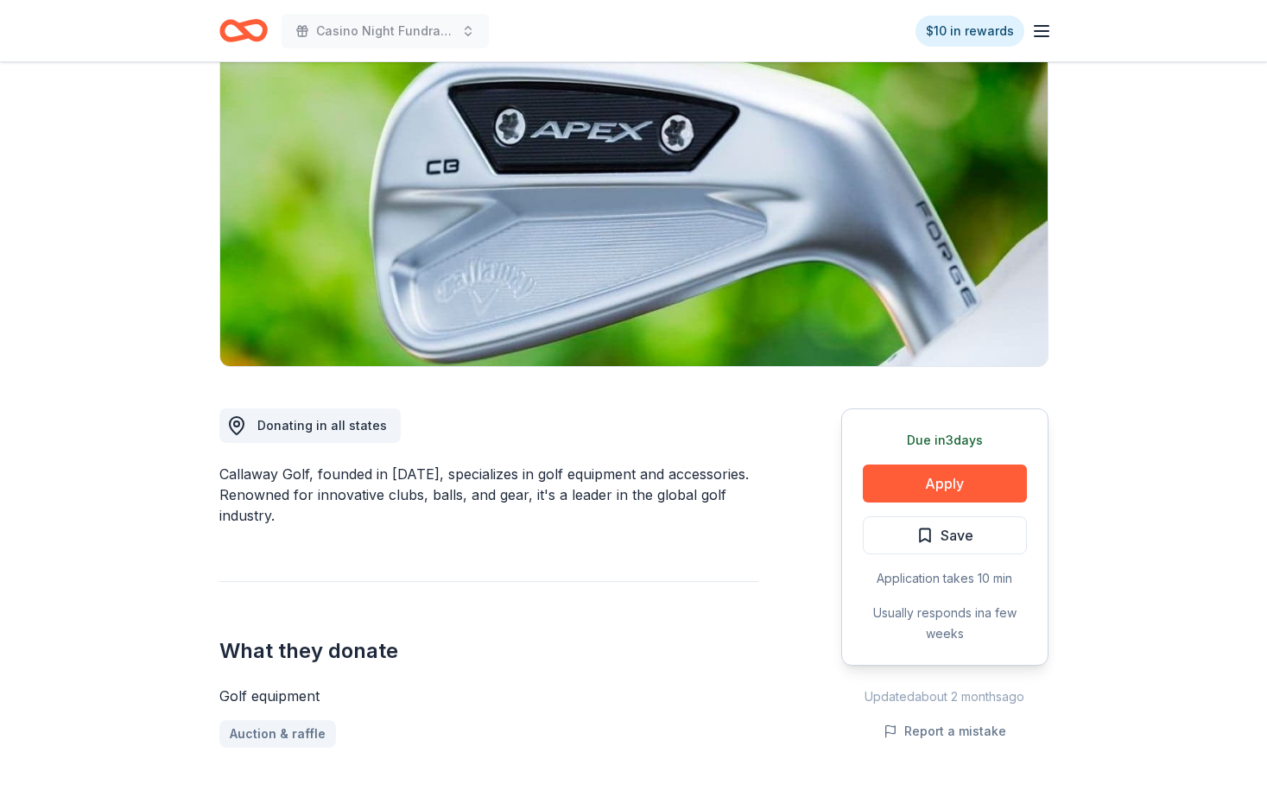
scroll to position [159, 0]
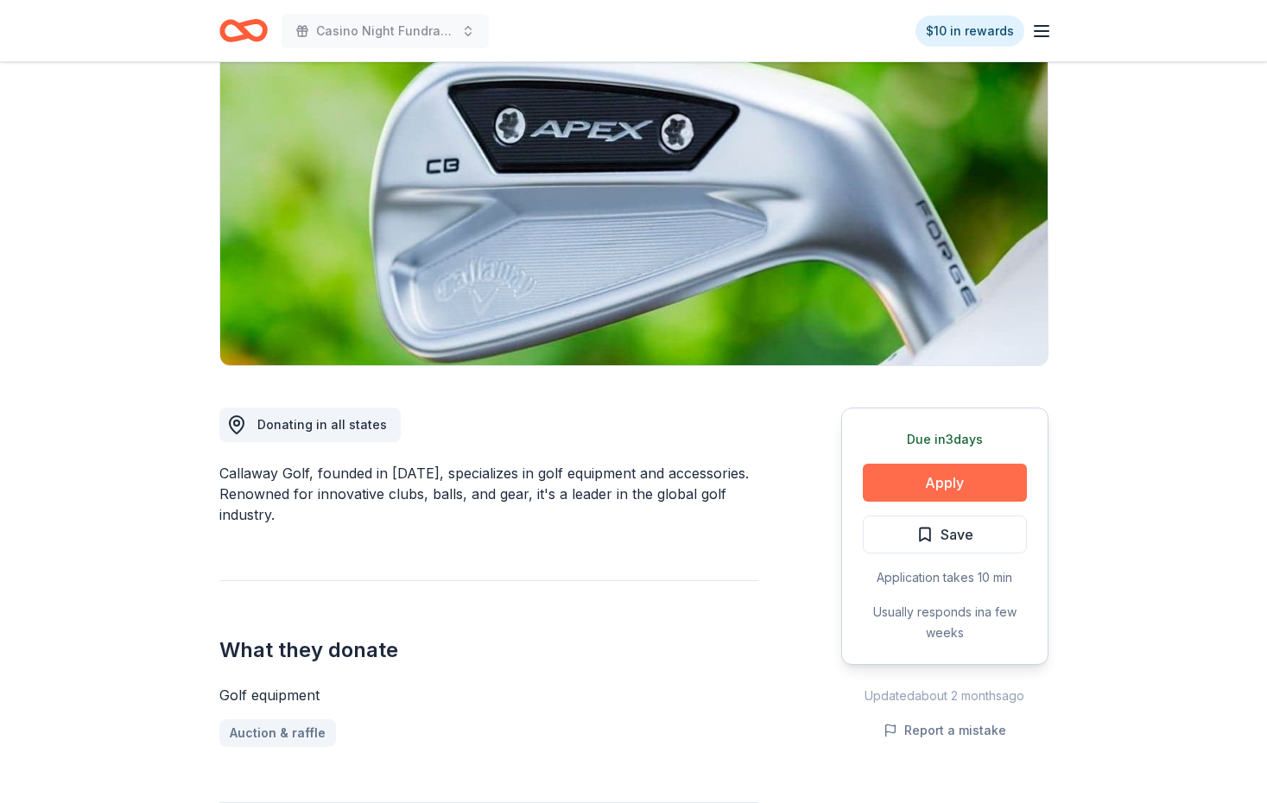
click at [937, 491] on button "Apply" at bounding box center [945, 483] width 164 height 38
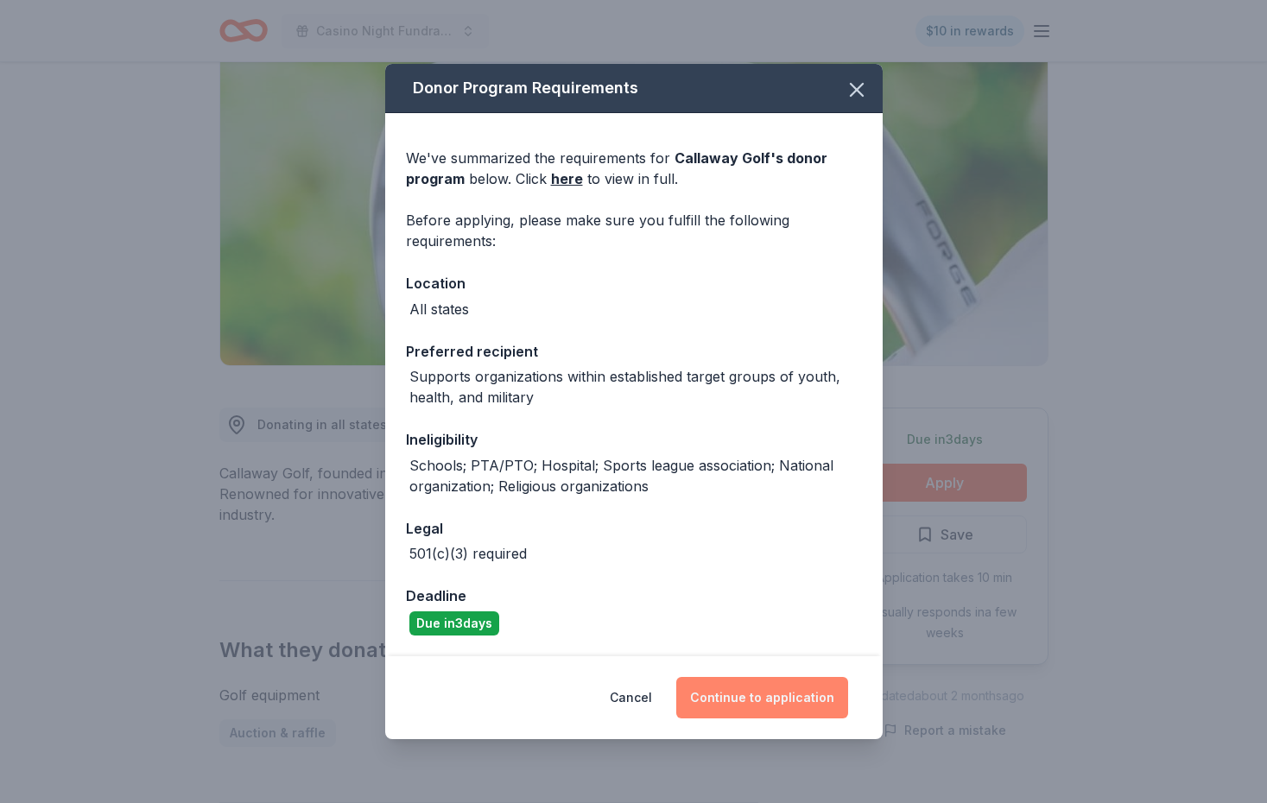
click at [777, 683] on button "Continue to application" at bounding box center [762, 697] width 172 height 41
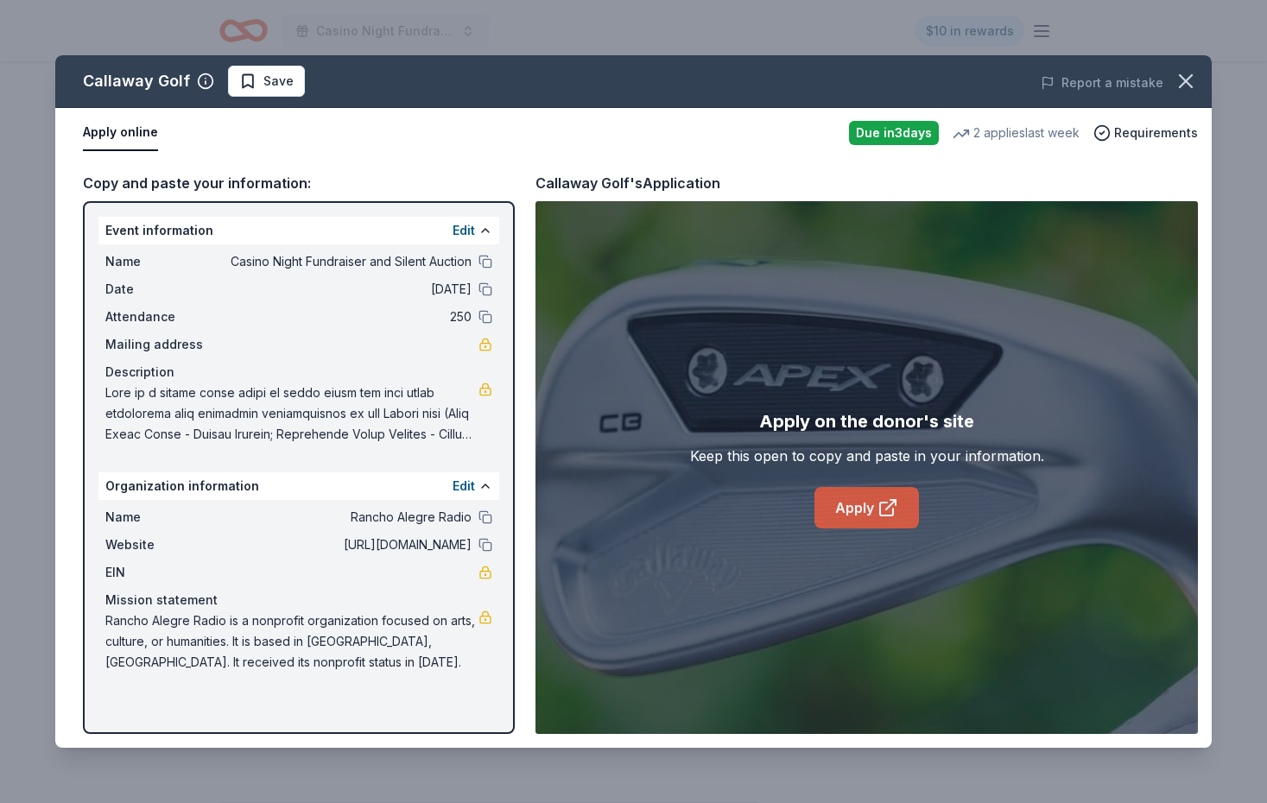
click at [859, 526] on link "Apply" at bounding box center [867, 507] width 105 height 41
click at [403, 400] on span at bounding box center [291, 414] width 373 height 62
click at [466, 228] on button "Edit" at bounding box center [464, 230] width 22 height 21
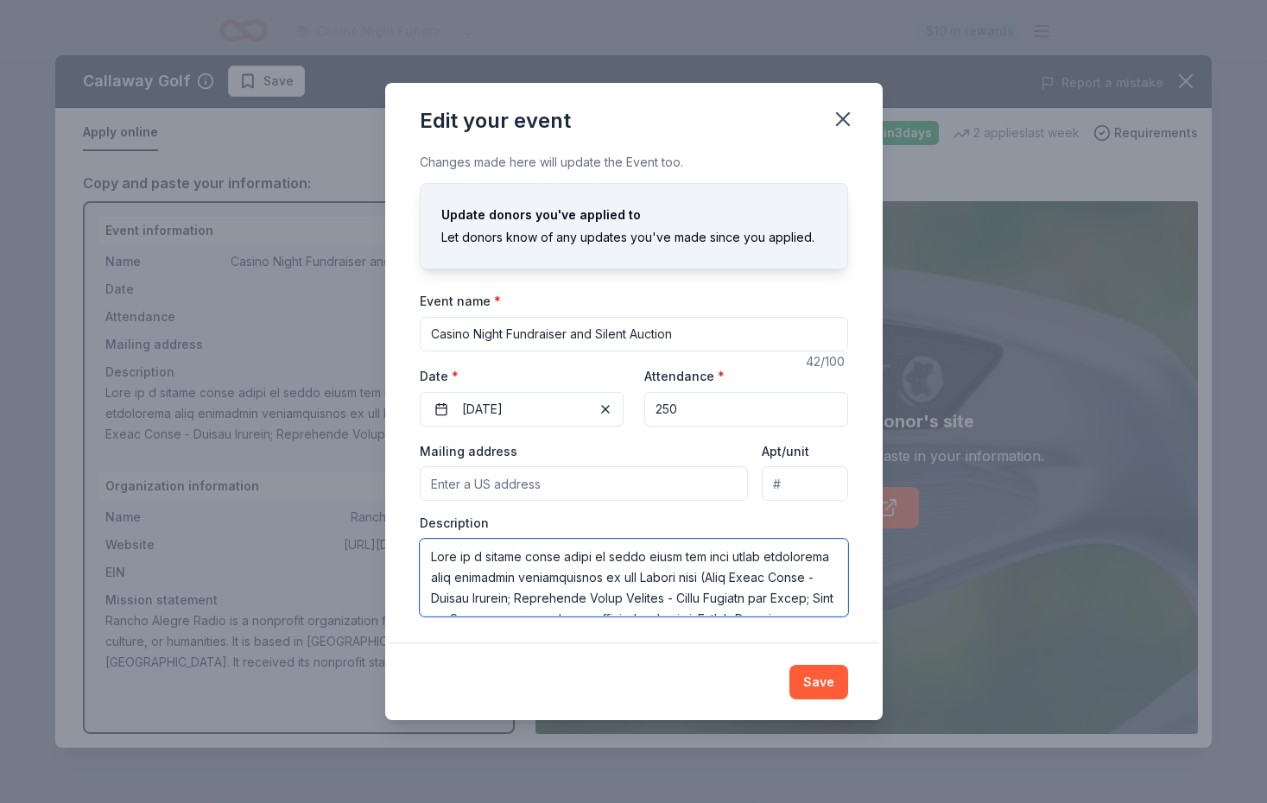
click at [619, 564] on textarea at bounding box center [634, 578] width 428 height 78
drag, startPoint x: 781, startPoint y: 602, endPoint x: 458, endPoint y: 484, distance: 344.0
click at [458, 484] on div "Mailing address Apt/unit Description" at bounding box center [634, 529] width 428 height 176
